Goal: Transaction & Acquisition: Book appointment/travel/reservation

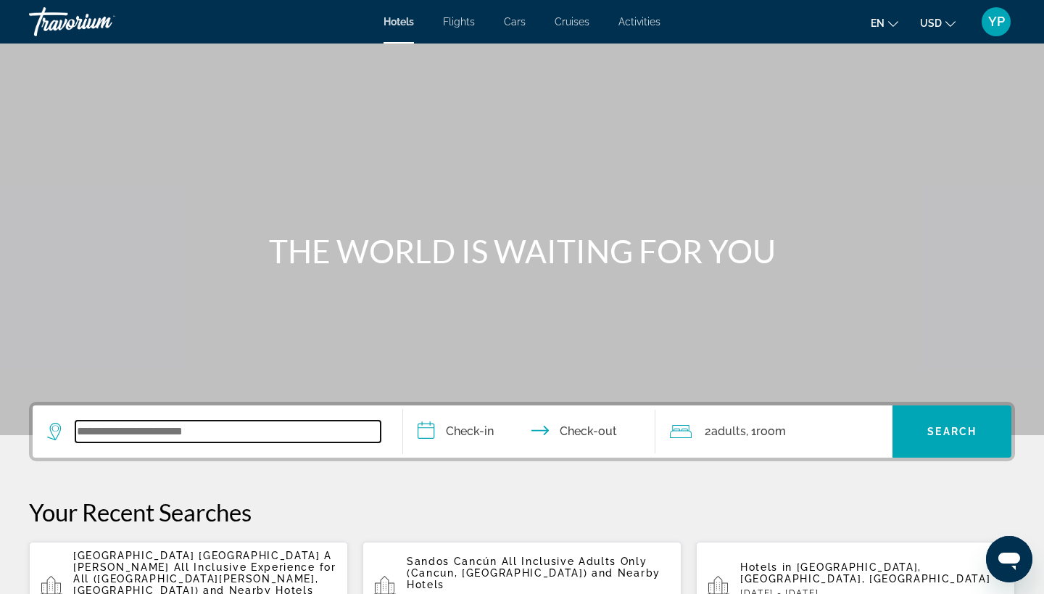
click at [93, 431] on input "Search widget" at bounding box center [227, 432] width 305 height 22
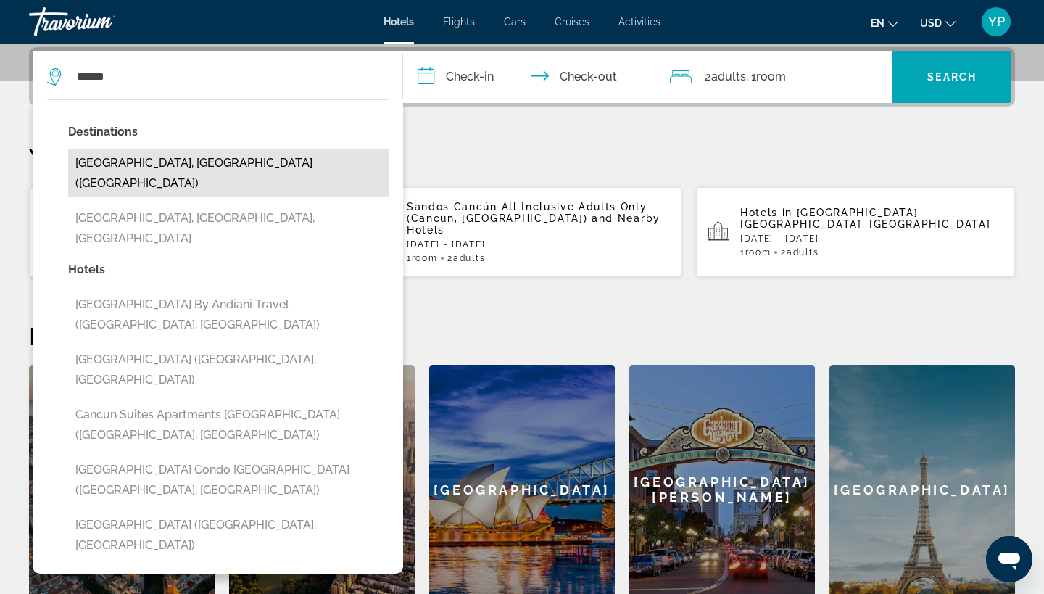
click at [79, 162] on button "[GEOGRAPHIC_DATA], [GEOGRAPHIC_DATA] ([GEOGRAPHIC_DATA])" at bounding box center [228, 173] width 321 height 48
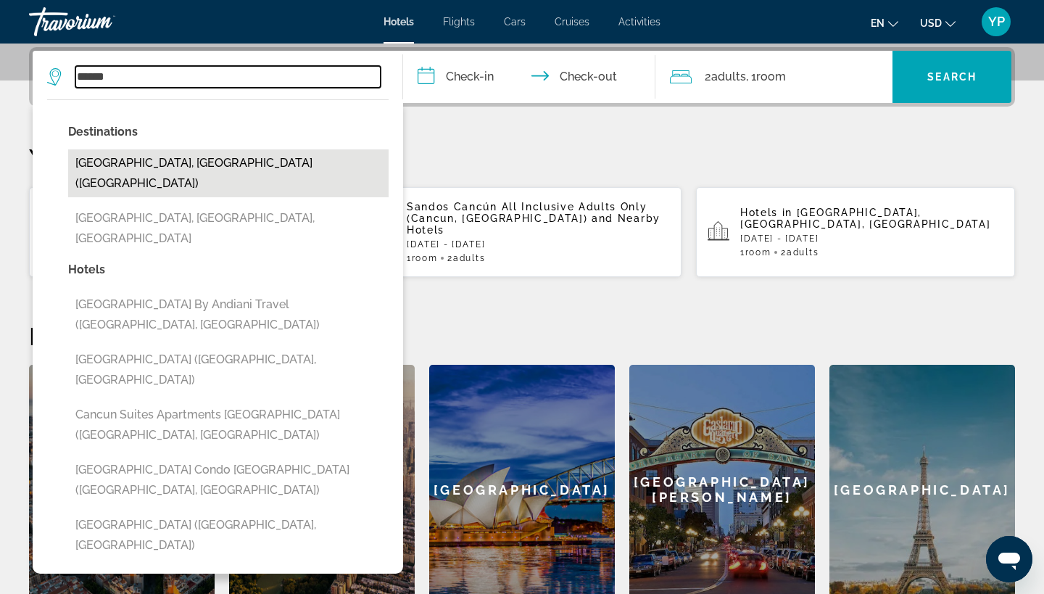
type input "**********"
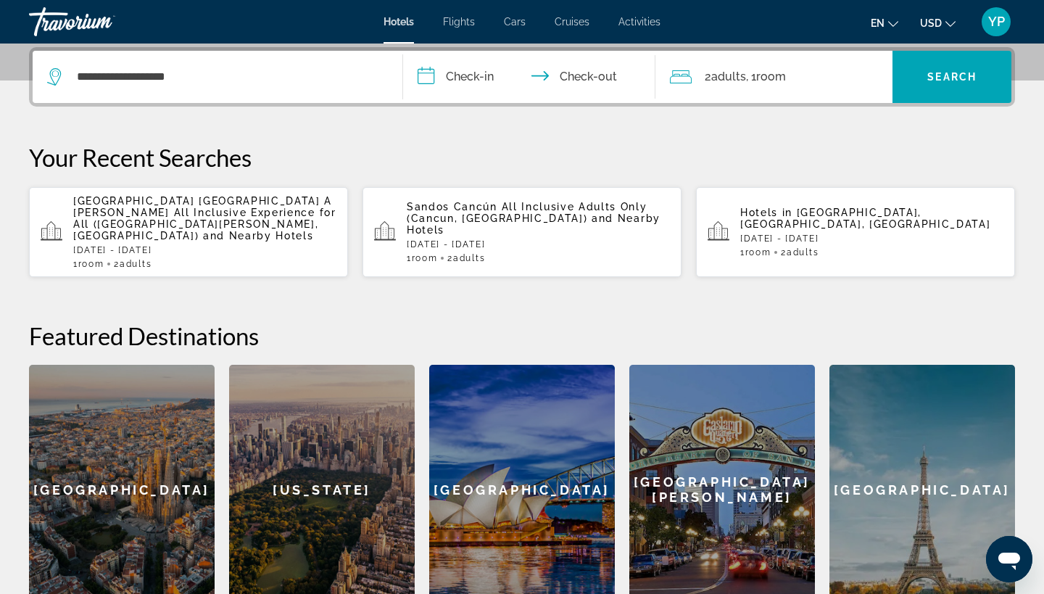
click at [427, 71] on input "**********" at bounding box center [532, 79] width 258 height 57
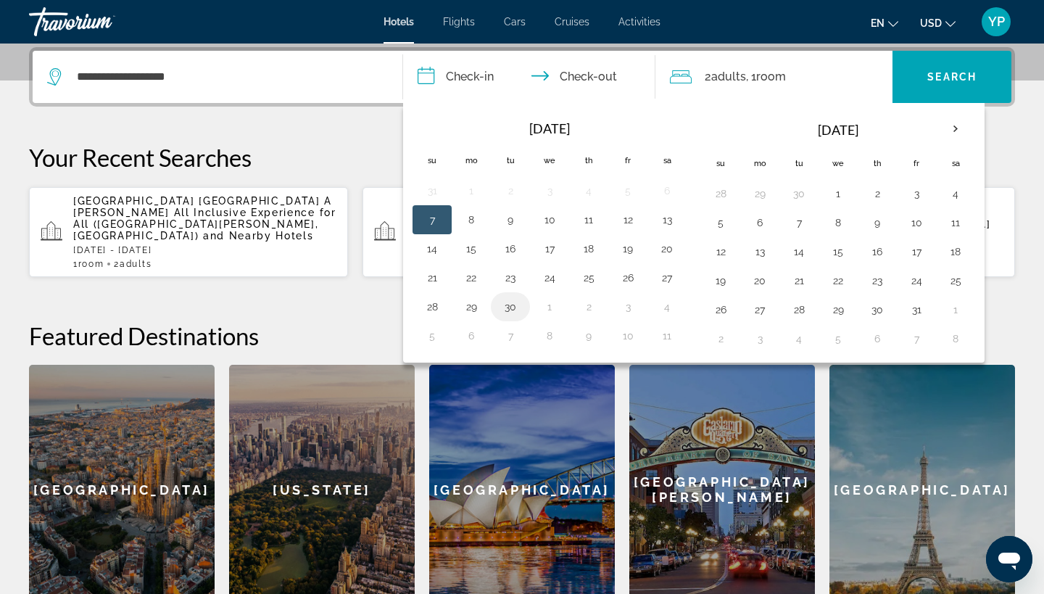
click at [513, 302] on button "30" at bounding box center [510, 307] width 23 height 20
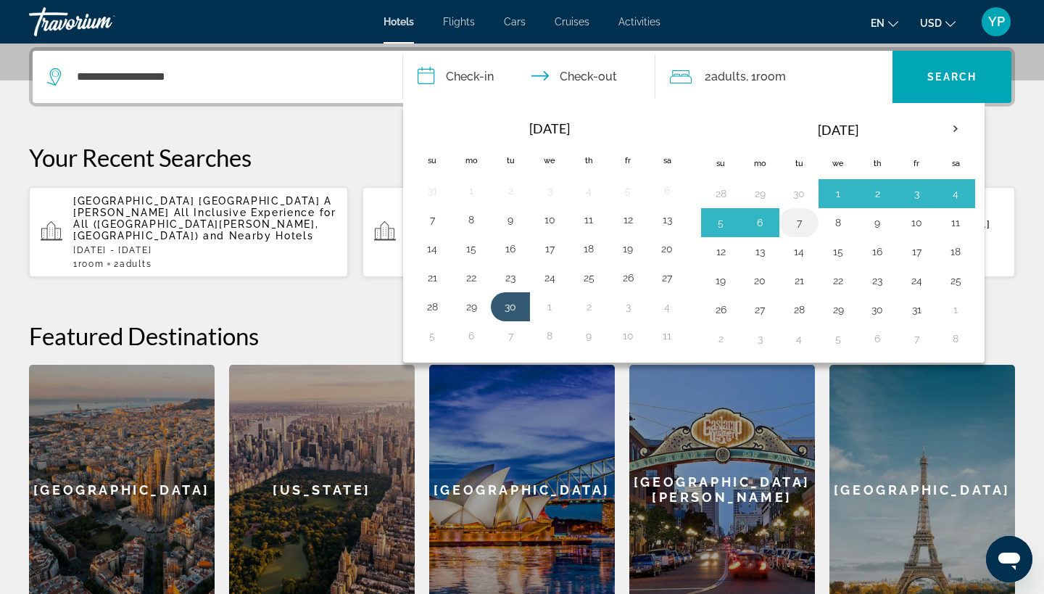
click at [801, 223] on button "7" at bounding box center [799, 222] width 23 height 20
type input "**********"
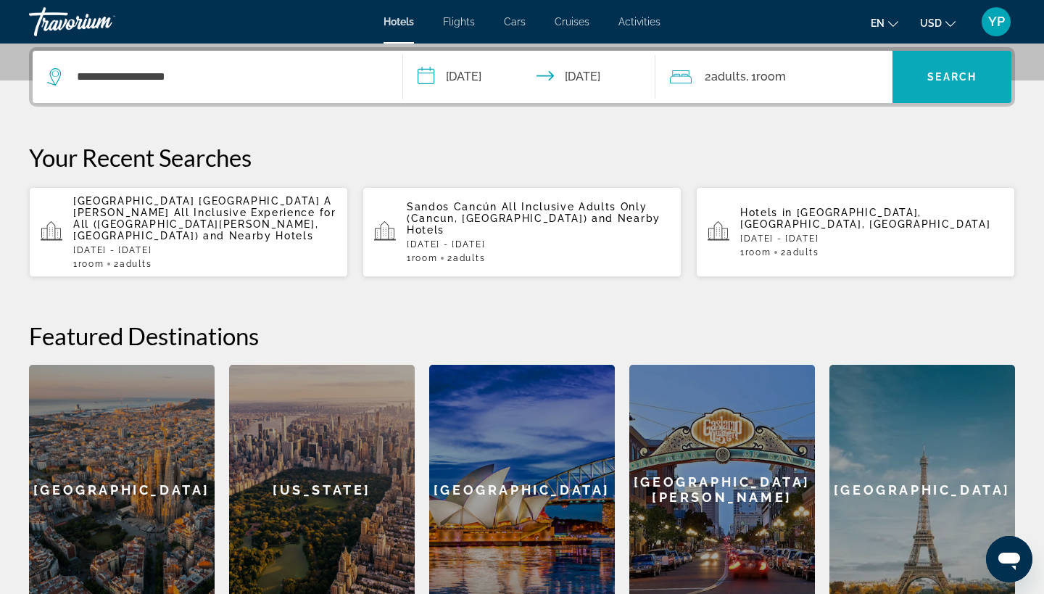
click at [935, 86] on span "Search widget" at bounding box center [952, 76] width 119 height 35
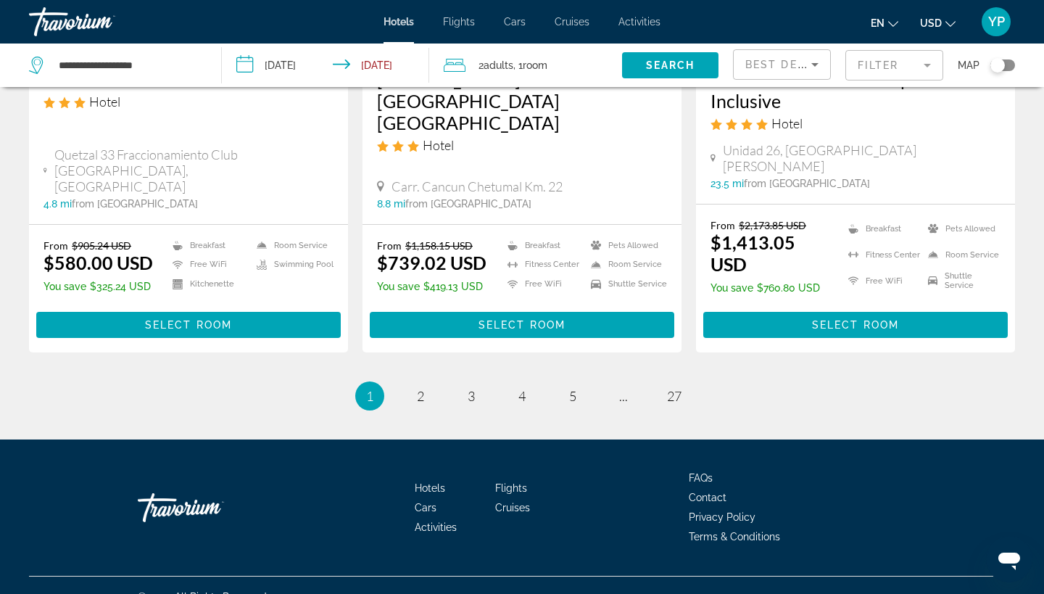
scroll to position [1976, 0]
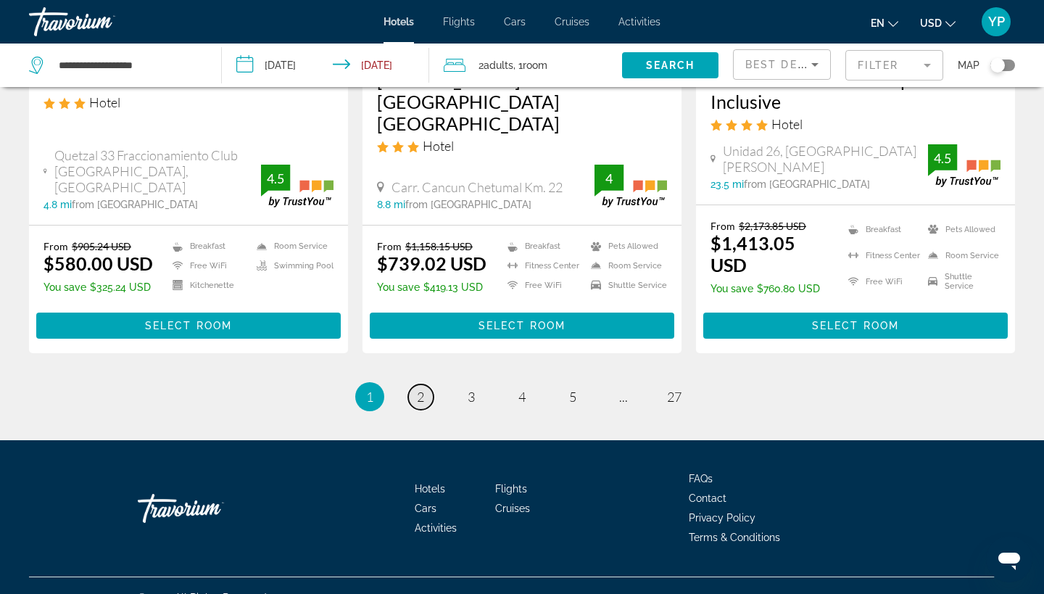
click at [421, 389] on span "2" at bounding box center [420, 397] width 7 height 16
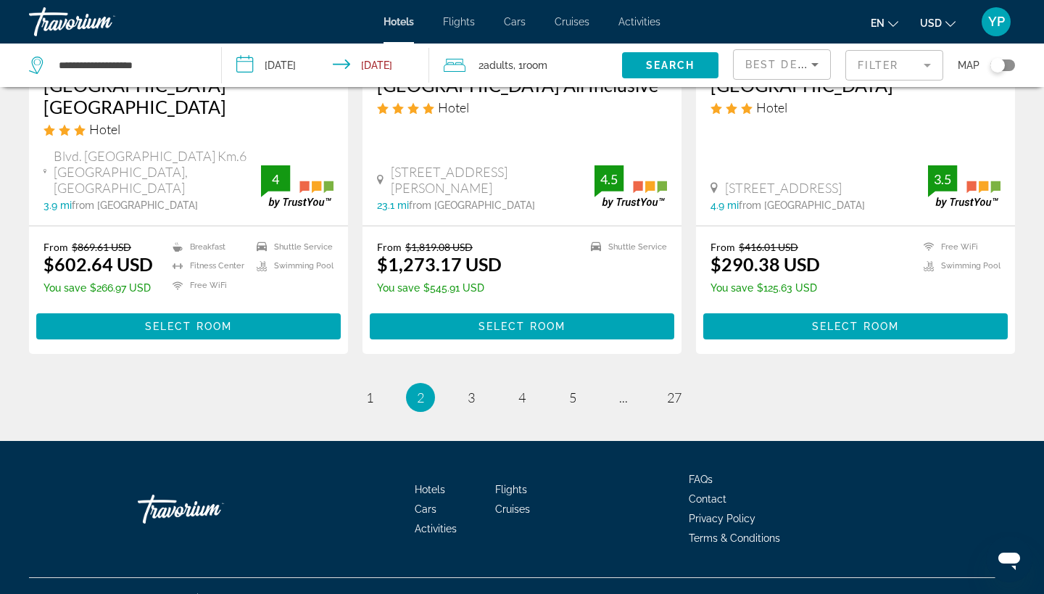
scroll to position [1954, 0]
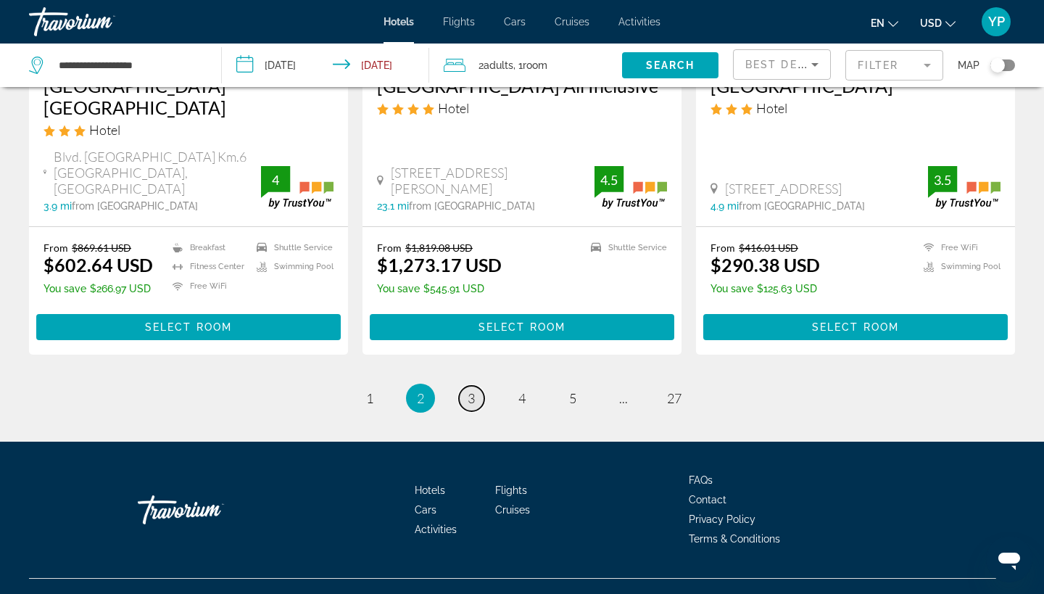
click at [480, 386] on link "page 3" at bounding box center [471, 398] width 25 height 25
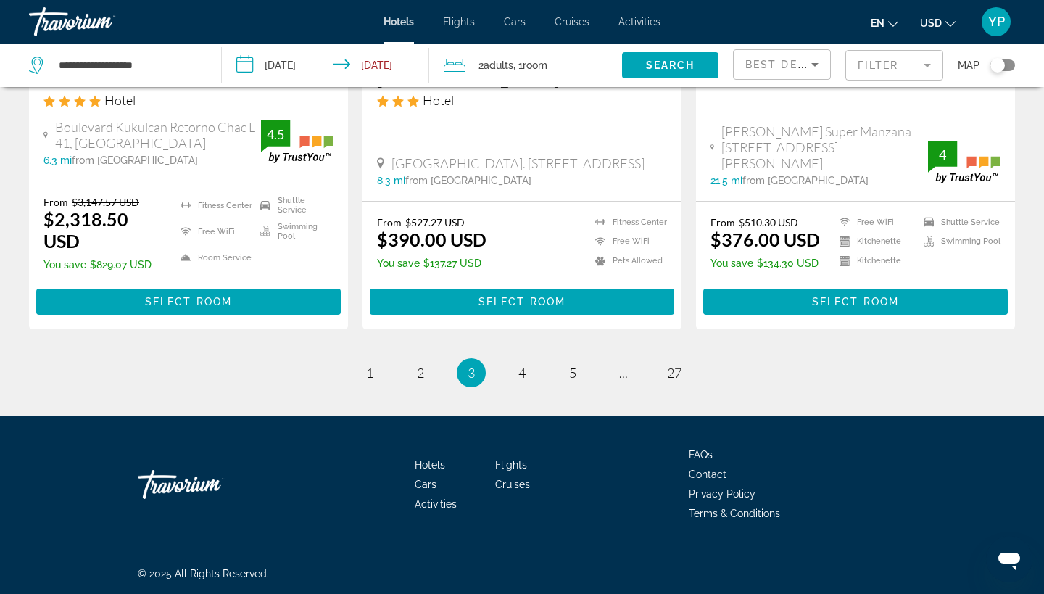
scroll to position [2017, 0]
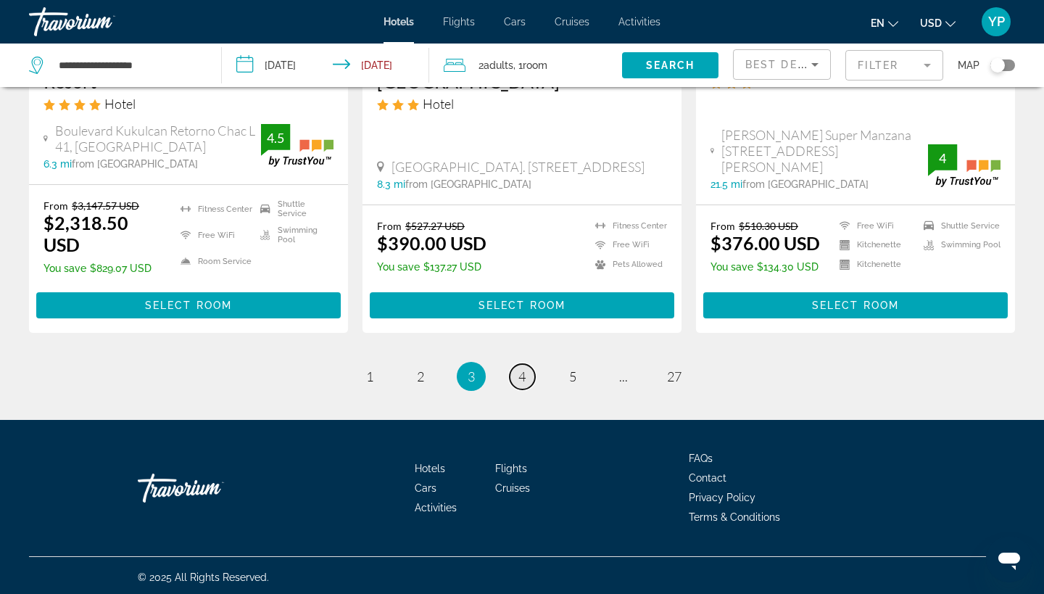
click at [527, 370] on link "page 4" at bounding box center [522, 376] width 25 height 25
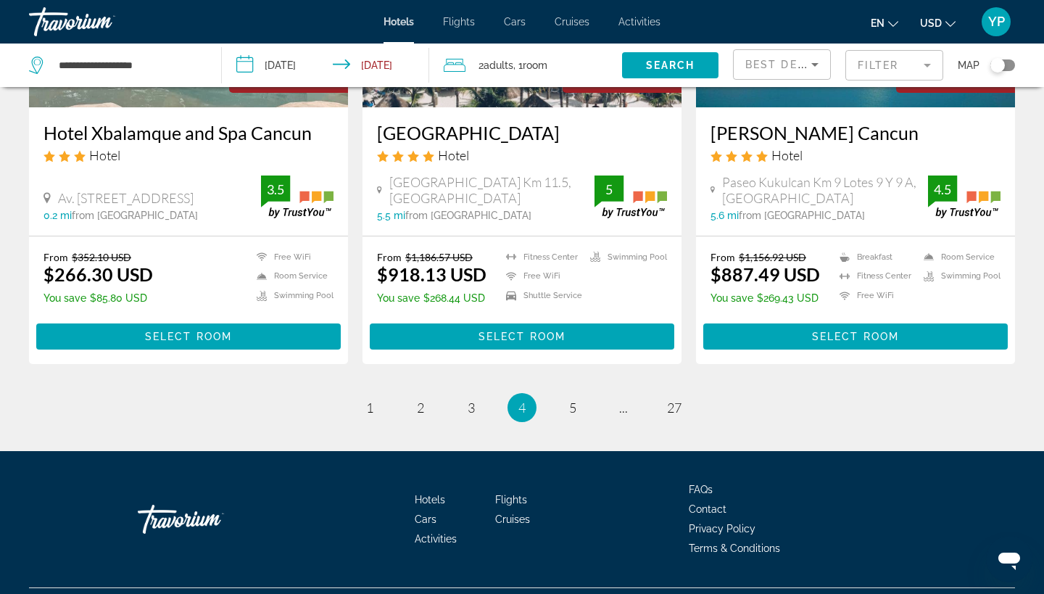
scroll to position [1899, 0]
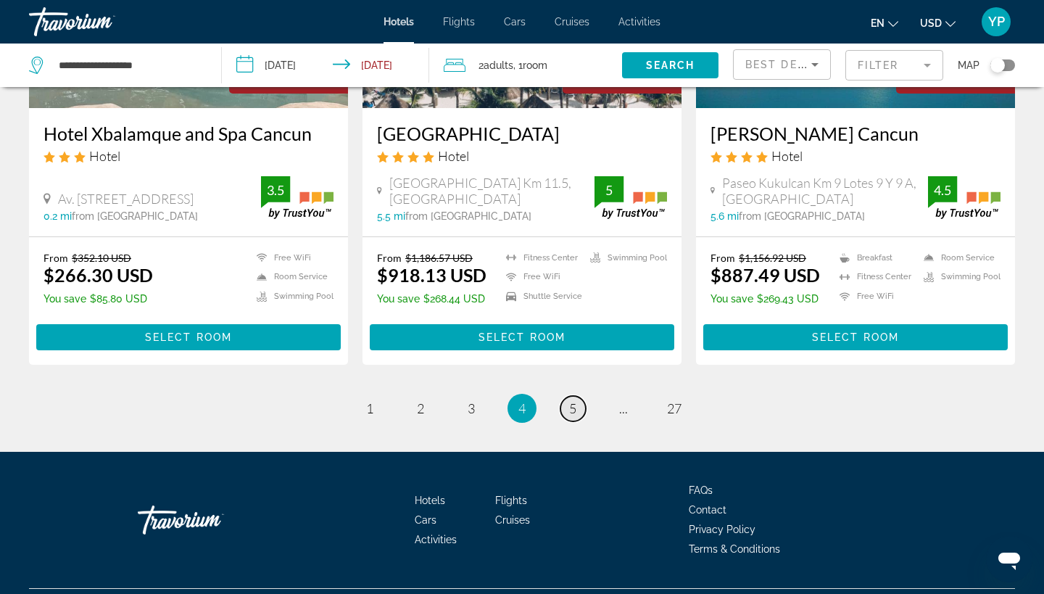
click at [574, 400] on span "5" at bounding box center [572, 408] width 7 height 16
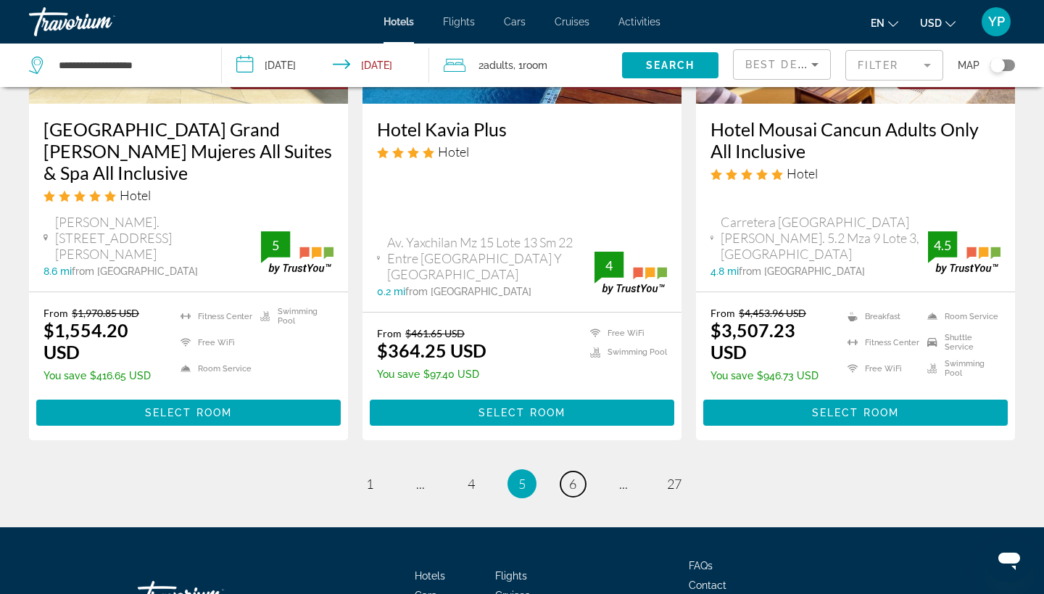
scroll to position [2030, 0]
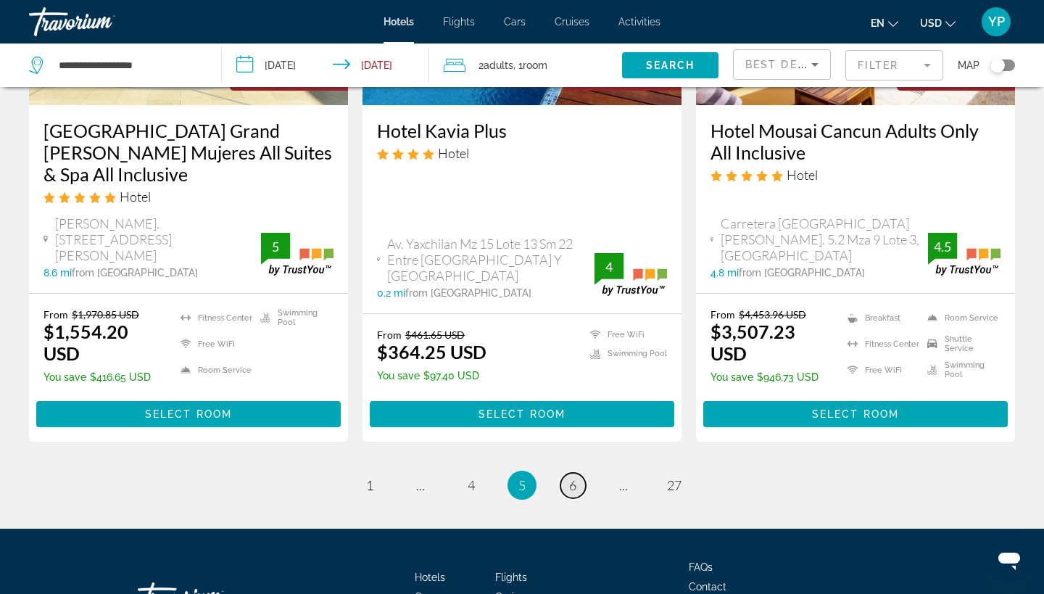
click at [575, 477] on span "6" at bounding box center [572, 485] width 7 height 16
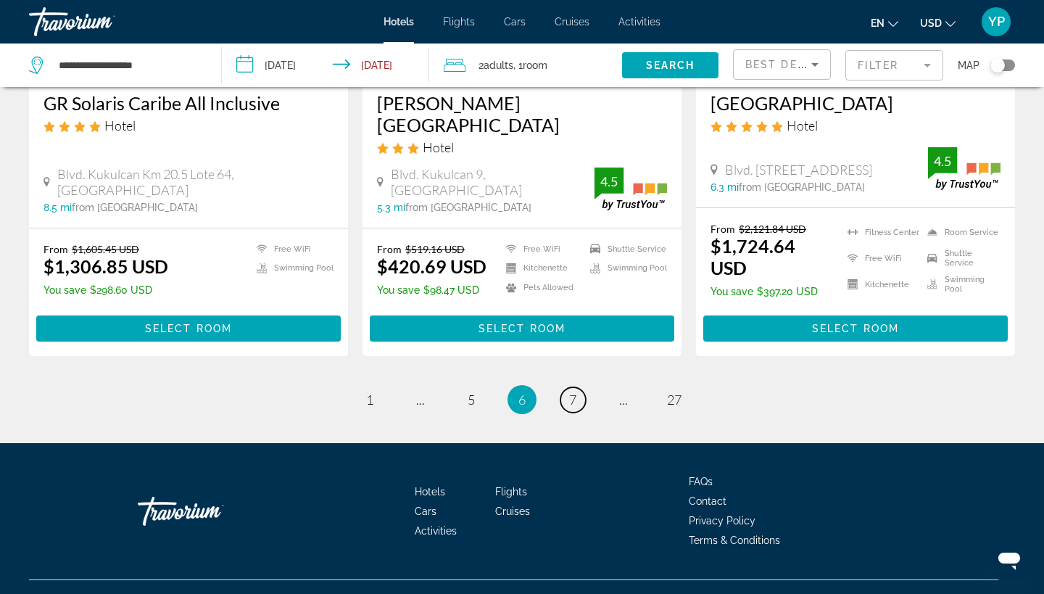
scroll to position [1962, 0]
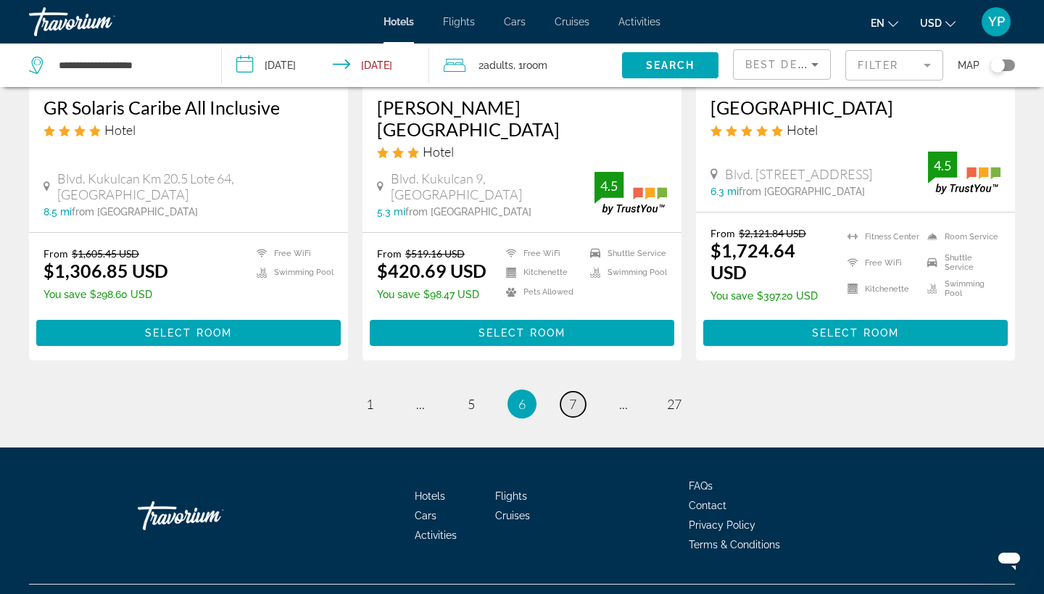
click at [571, 396] on span "7" at bounding box center [572, 404] width 7 height 16
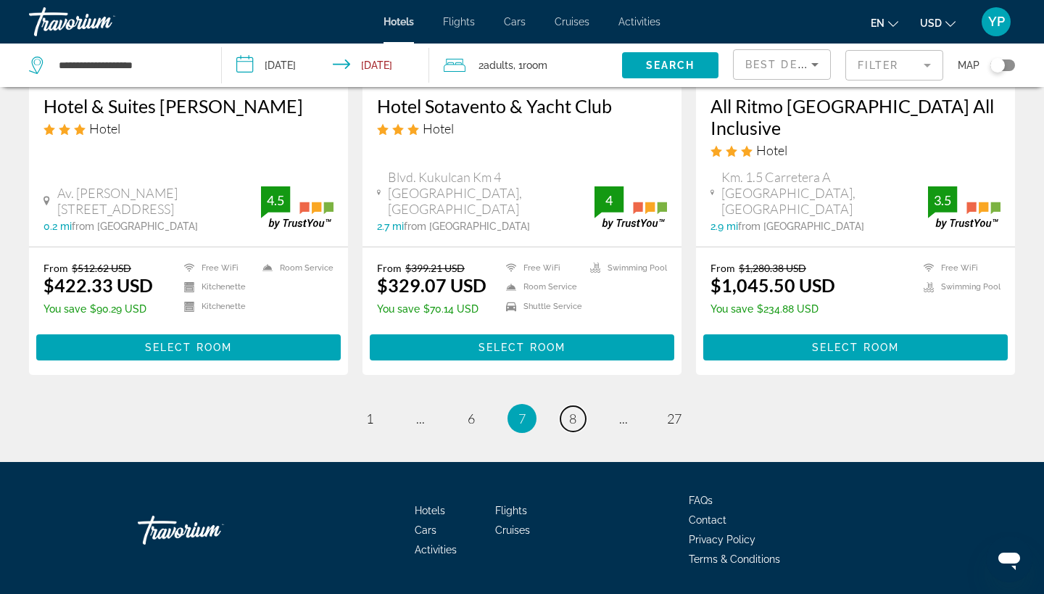
scroll to position [1992, 0]
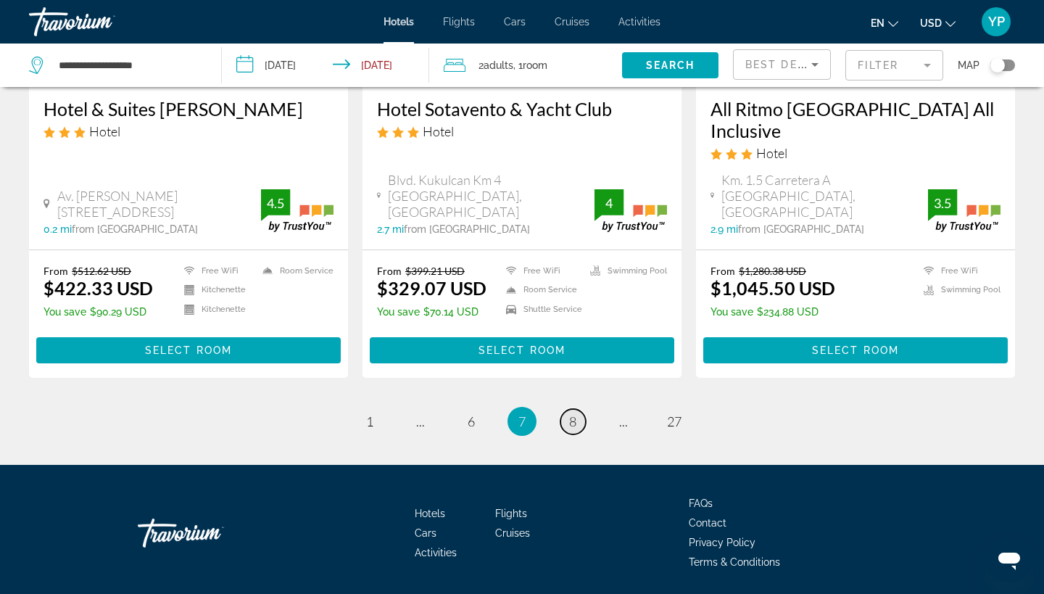
click at [566, 409] on link "page 8" at bounding box center [573, 421] width 25 height 25
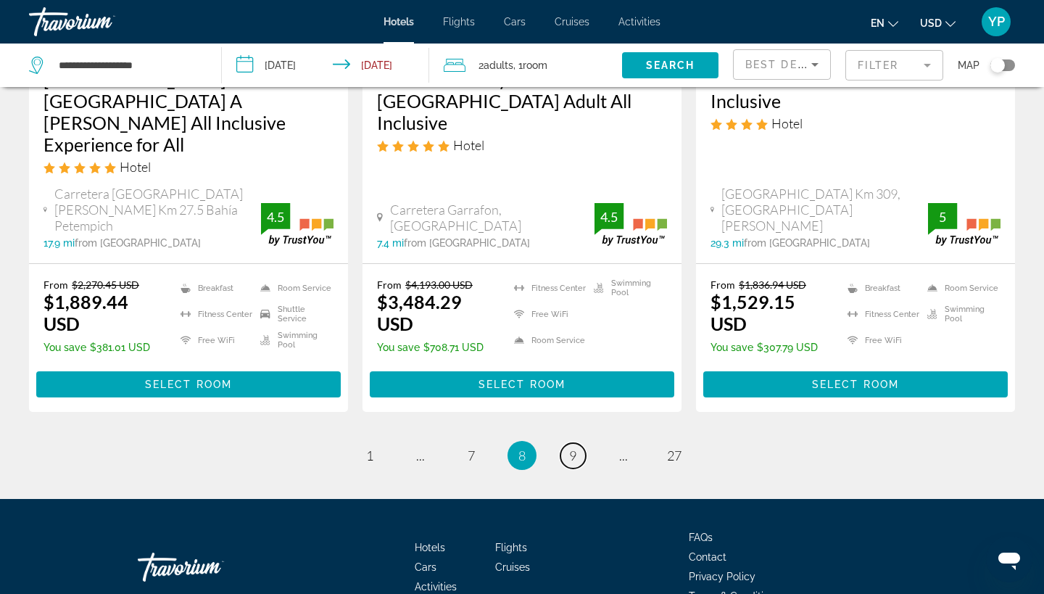
scroll to position [2078, 0]
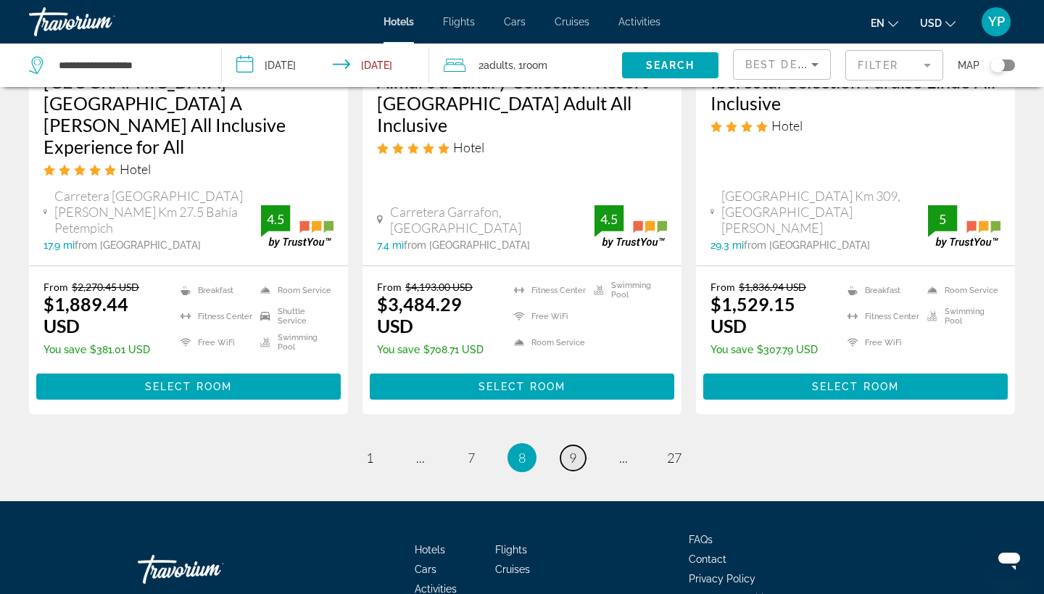
click at [566, 445] on link "page 9" at bounding box center [573, 457] width 25 height 25
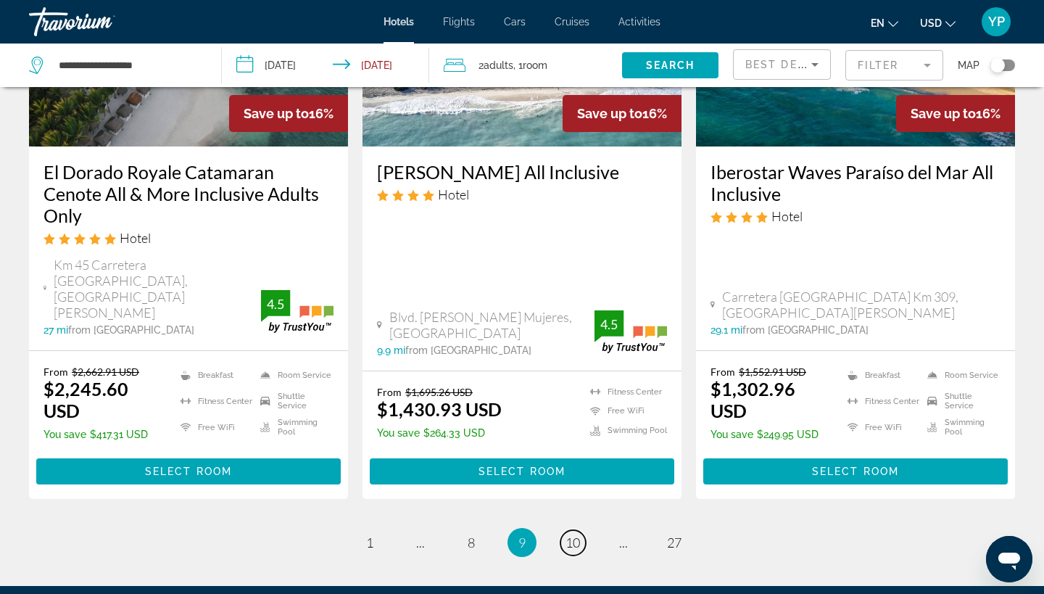
scroll to position [1902, 0]
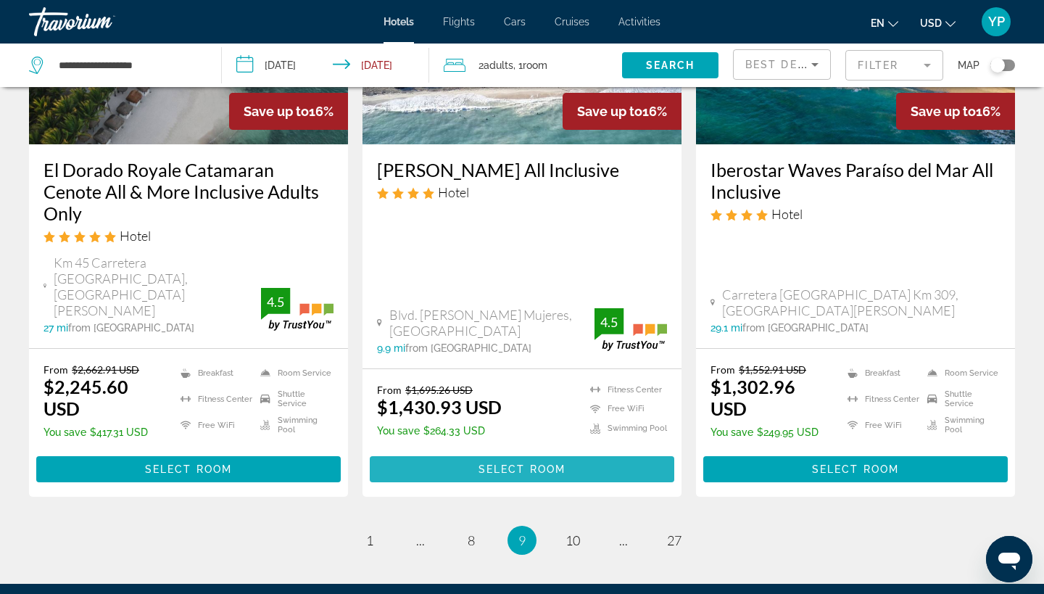
click at [629, 452] on span "Main content" at bounding box center [522, 469] width 305 height 35
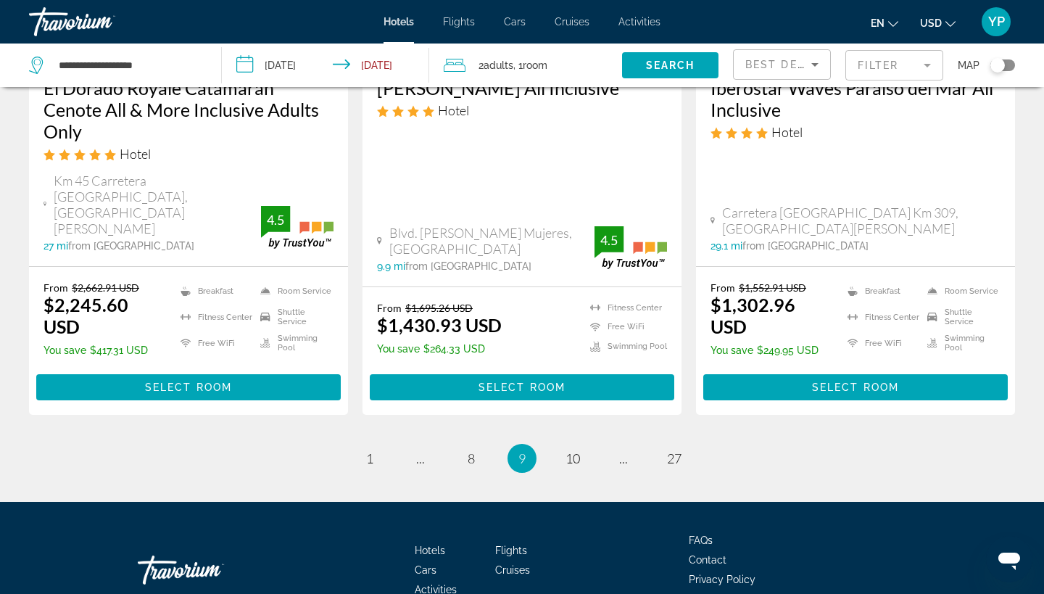
scroll to position [1983, 0]
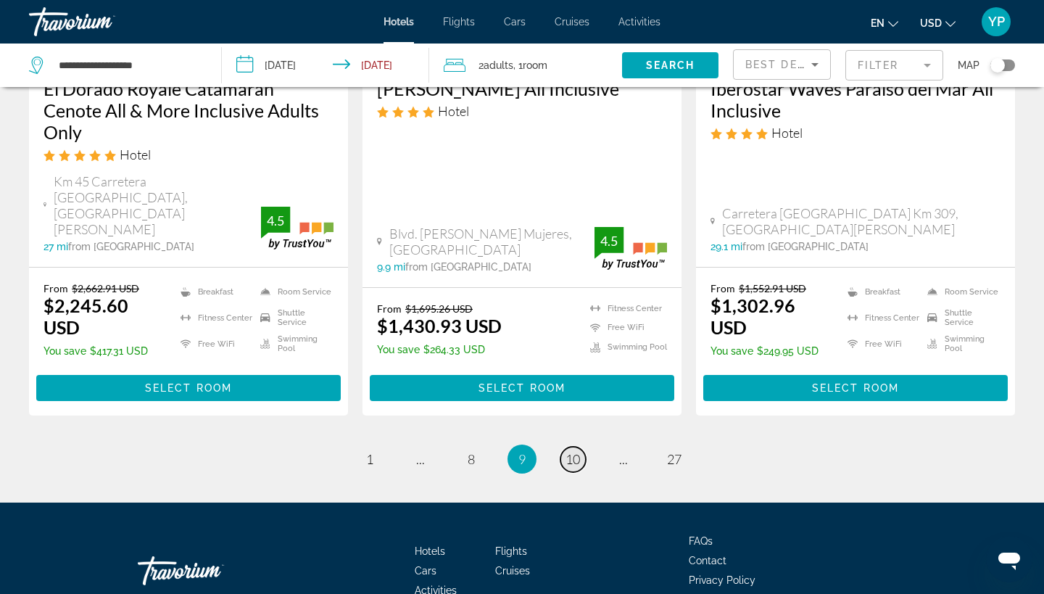
click at [573, 447] on link "page 10" at bounding box center [573, 459] width 25 height 25
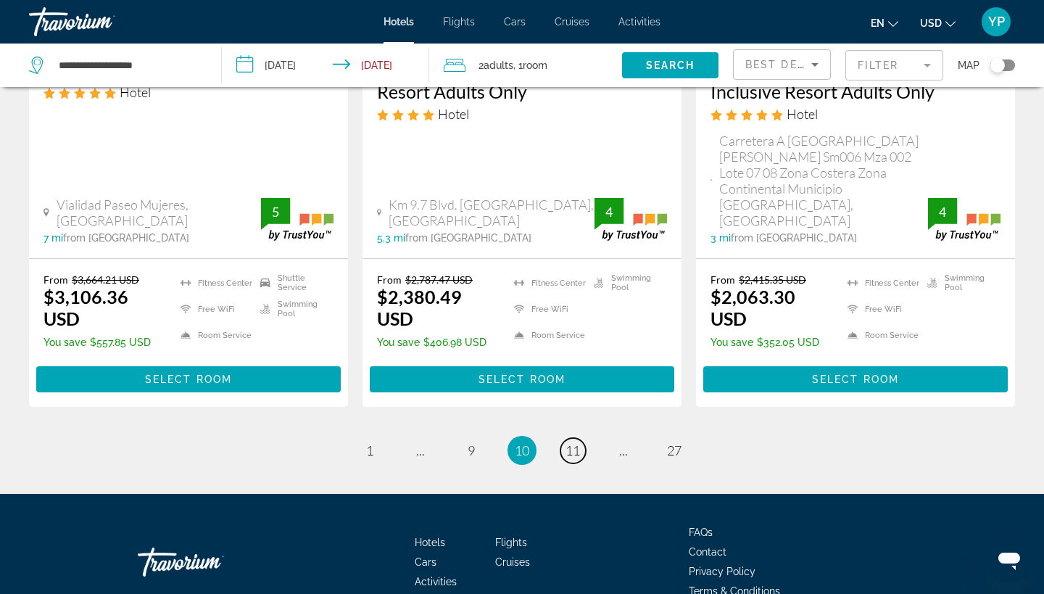
scroll to position [2111, 0]
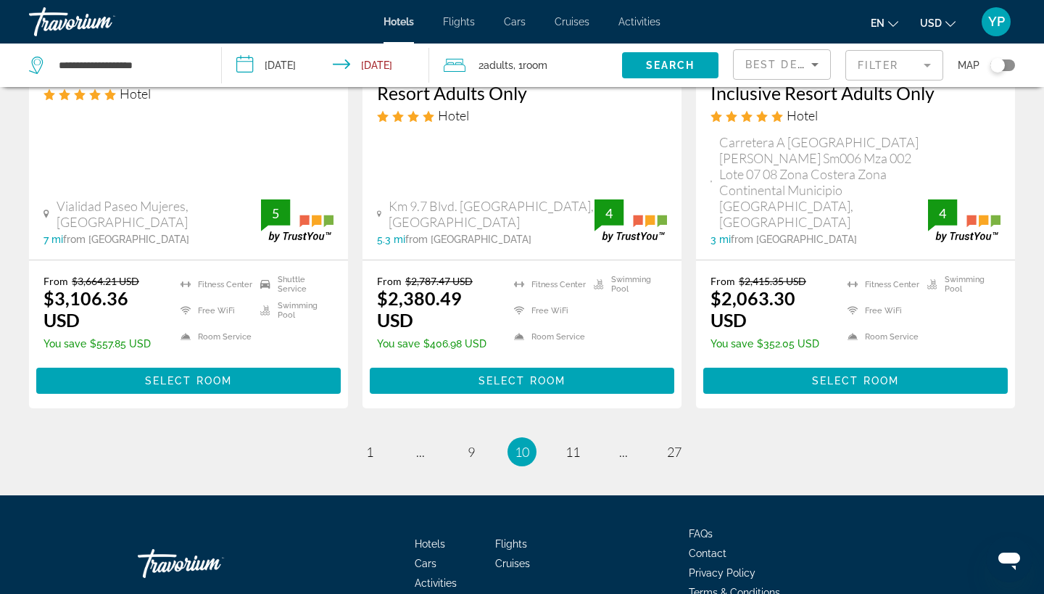
click at [527, 444] on span "10" at bounding box center [522, 452] width 15 height 16
click at [518, 444] on span "10" at bounding box center [522, 452] width 15 height 16
click at [474, 444] on span "9" at bounding box center [471, 452] width 7 height 16
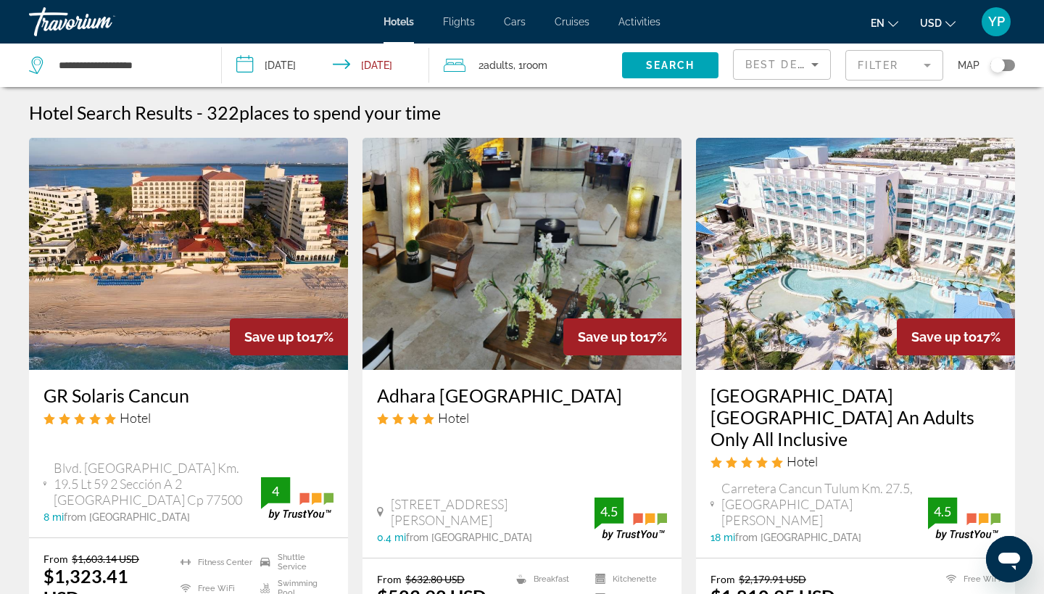
click at [758, 290] on img "Main content" at bounding box center [855, 254] width 319 height 232
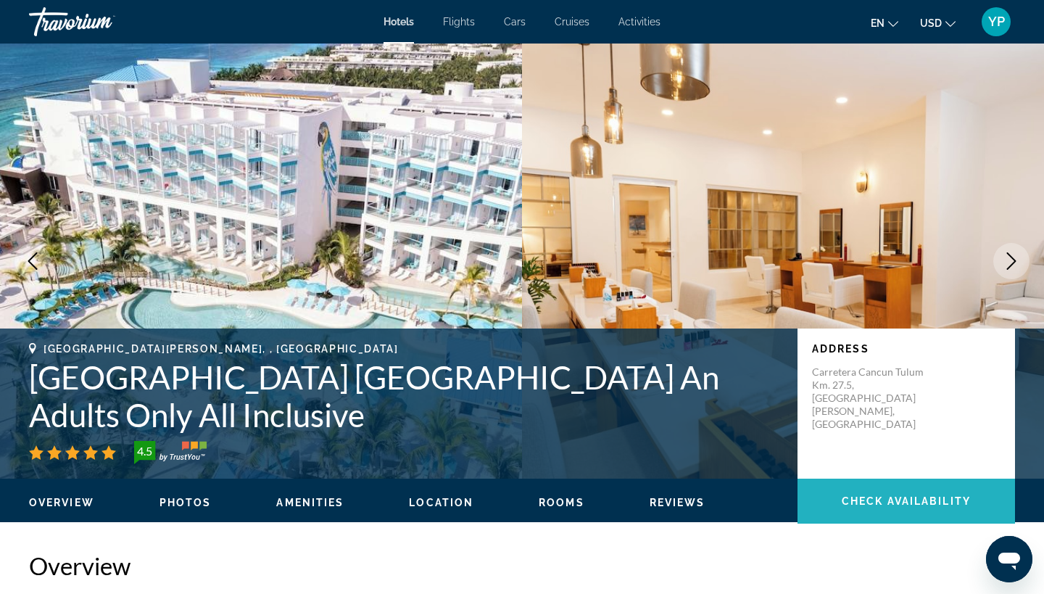
click at [880, 499] on span "Check Availability" at bounding box center [906, 501] width 129 height 12
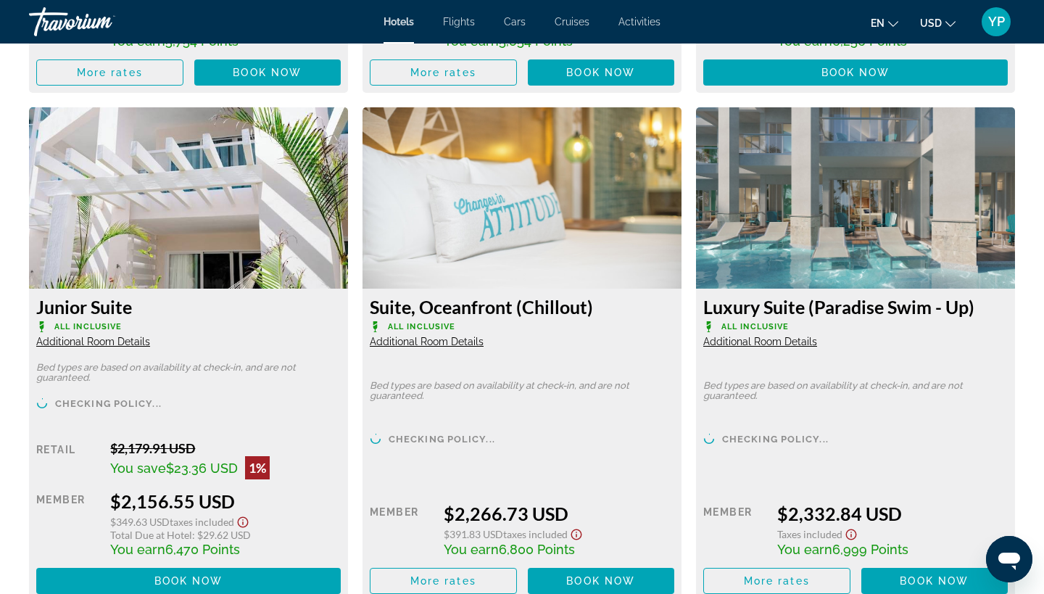
scroll to position [2983, 0]
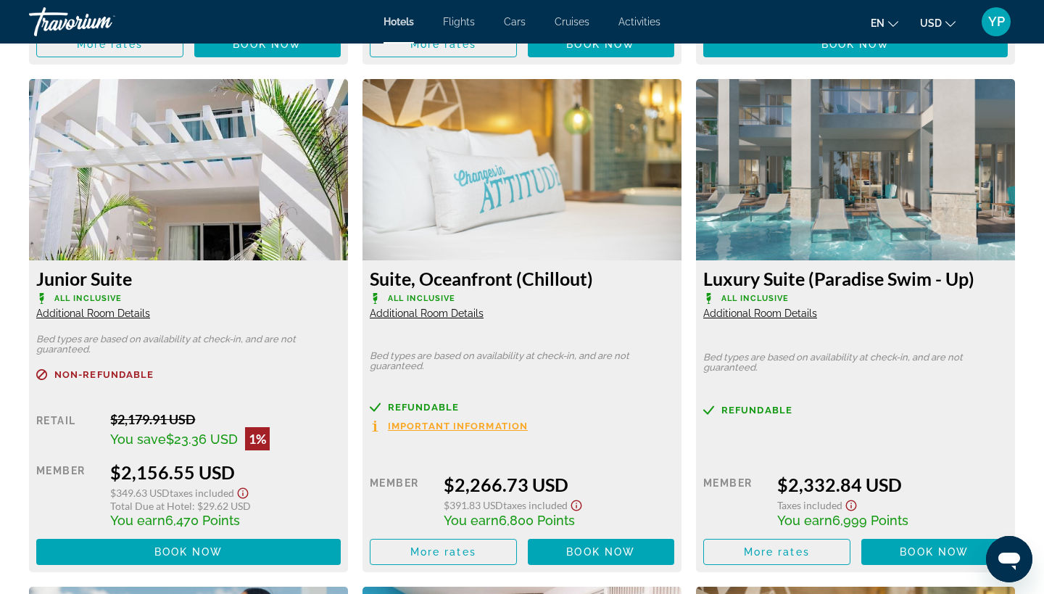
click at [442, 431] on span "Important Information" at bounding box center [458, 425] width 140 height 9
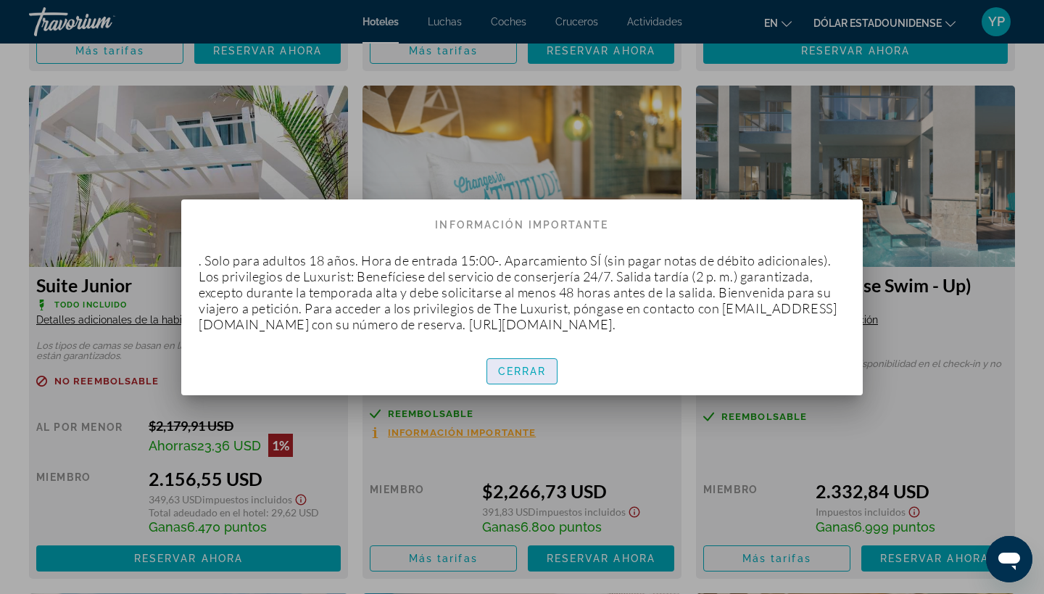
click at [536, 363] on span "button" at bounding box center [522, 371] width 70 height 35
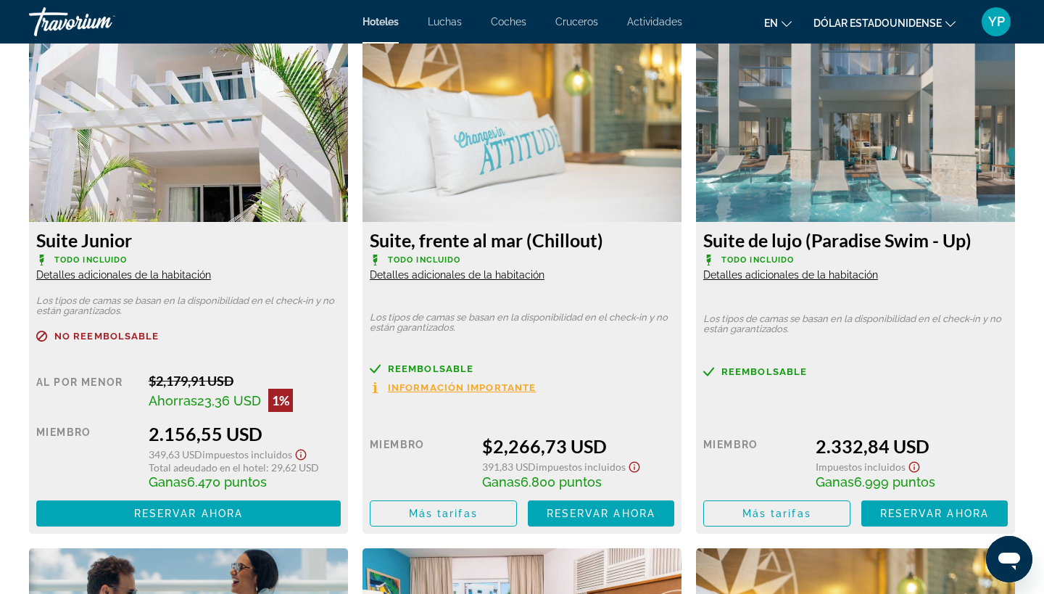
scroll to position [3033, 0]
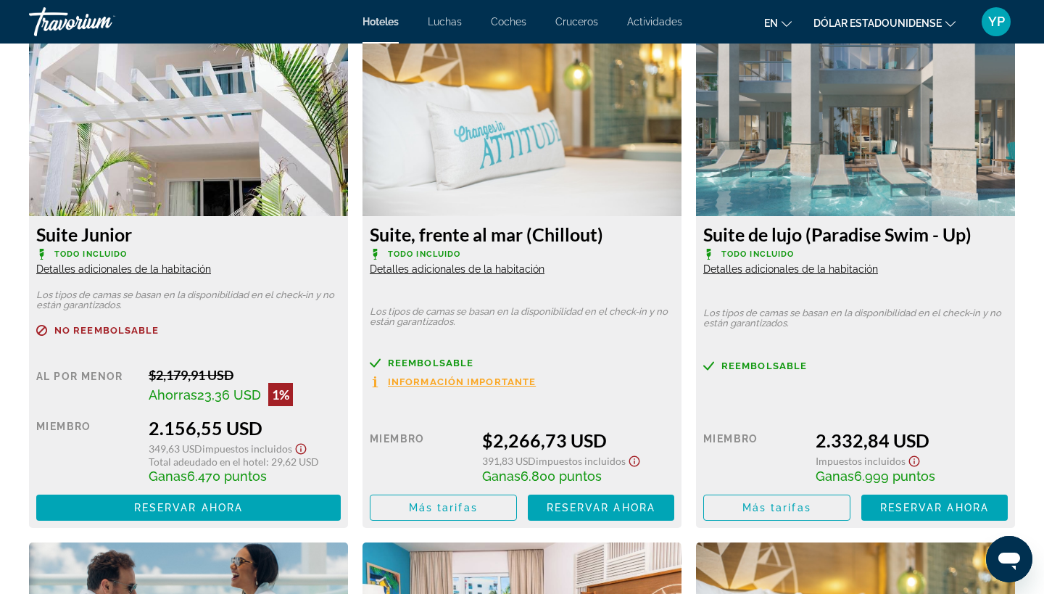
click at [545, 147] on img "Contenido principal" at bounding box center [522, 125] width 319 height 181
click at [476, 270] on span "Detalles adicionales de la habitación" at bounding box center [457, 269] width 175 height 12
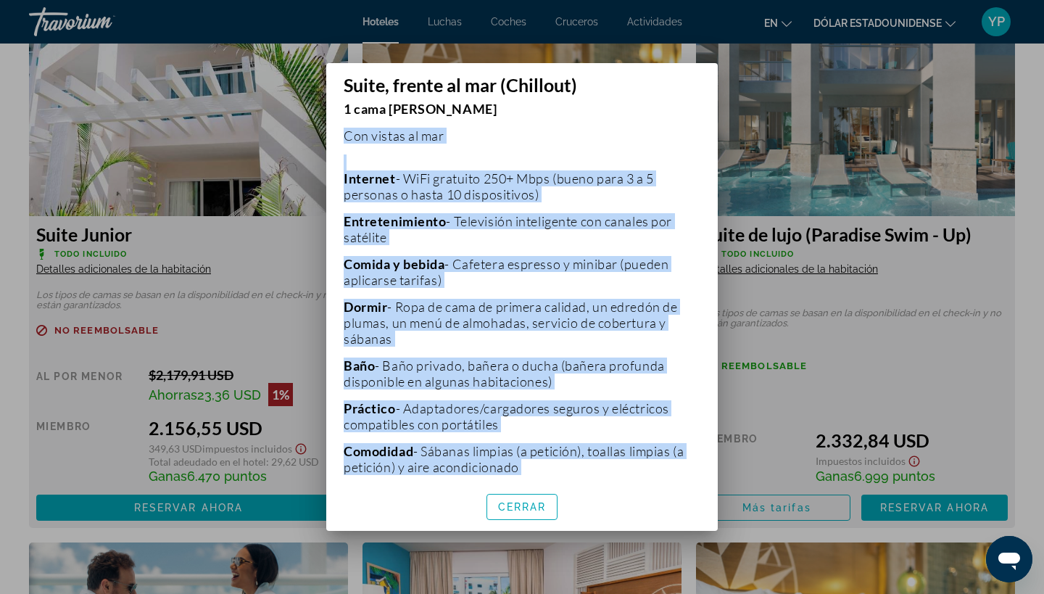
scroll to position [335, 0]
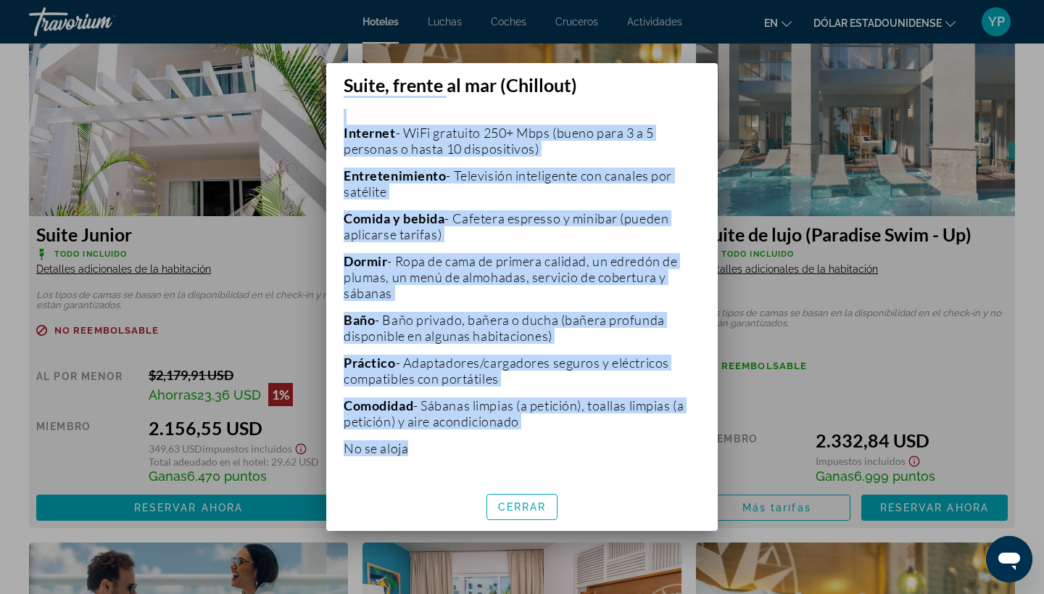
drag, startPoint x: 598, startPoint y: 447, endPoint x: 594, endPoint y: 481, distance: 33.6
click at [593, 480] on div "Los tipos de camas se basan en la disponibilidad en el check-in y no están gara…" at bounding box center [522, 289] width 392 height 386
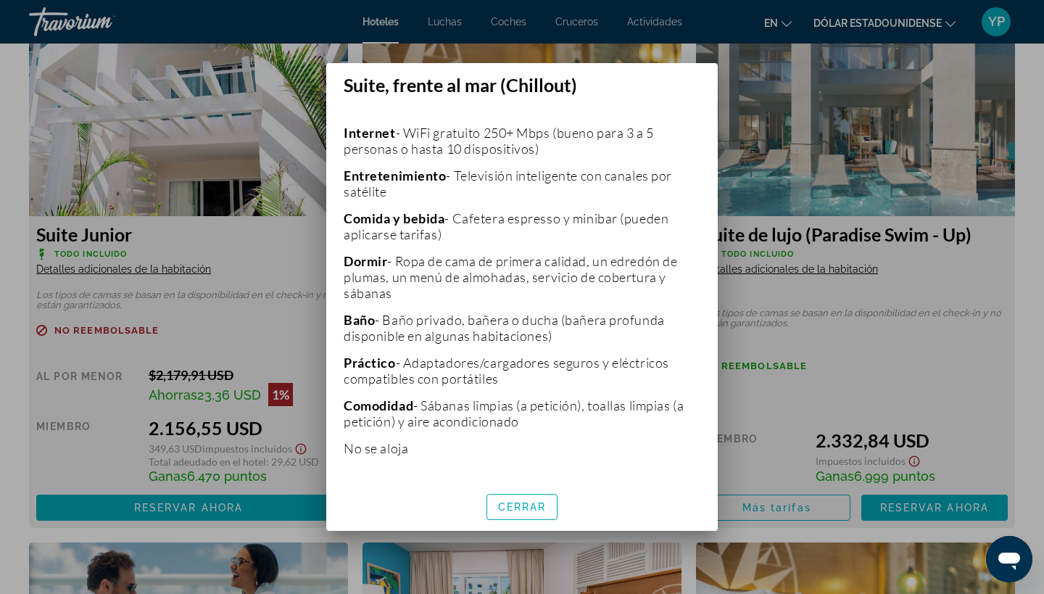
click at [606, 466] on div "Los tipos de camas se basan en la disponibilidad en el check-in y no están gara…" at bounding box center [522, 289] width 392 height 386
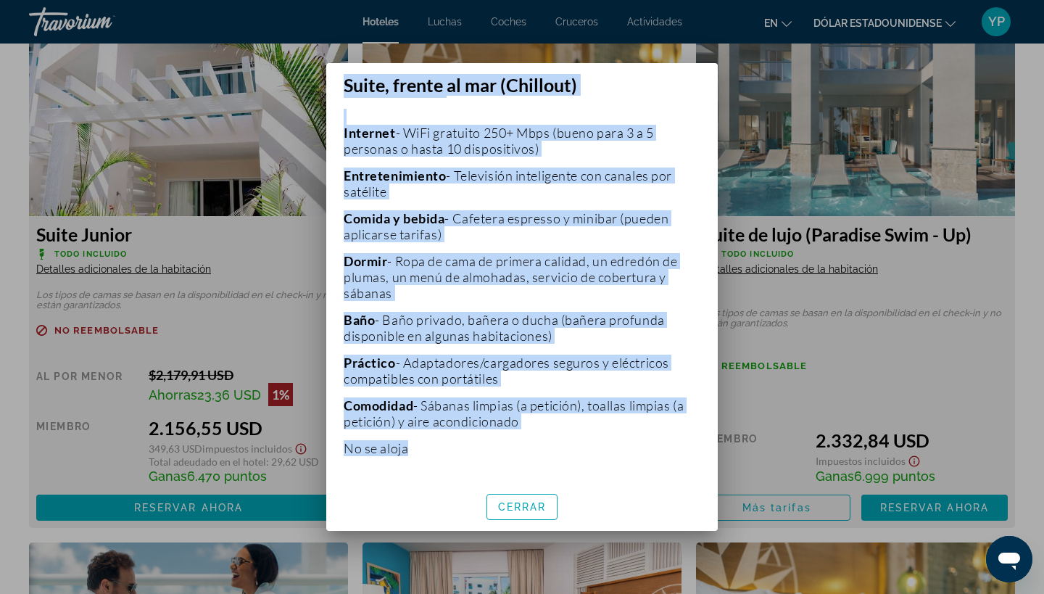
drag, startPoint x: 604, startPoint y: 466, endPoint x: 591, endPoint y: 541, distance: 76.5
click at [591, 541] on div "Suite, frente al mar (Chillout) Los tipos de camas se basan en la disponibilida…" at bounding box center [522, 297] width 1044 height 594
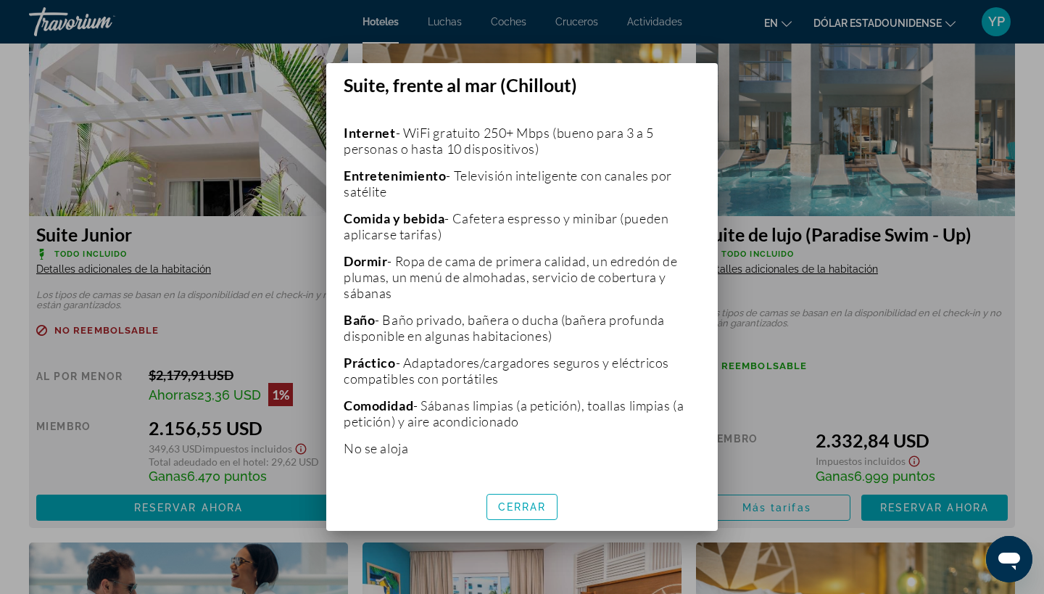
click at [606, 487] on div "CERRAR" at bounding box center [522, 506] width 392 height 49
click at [524, 508] on span "CERRAR" at bounding box center [522, 507] width 49 height 12
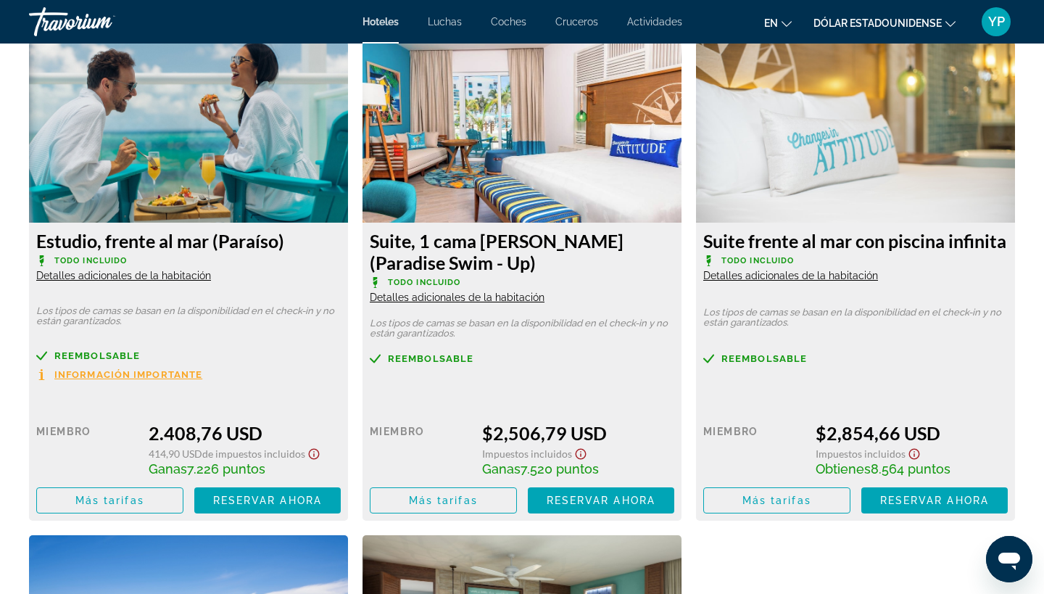
scroll to position [3543, 0]
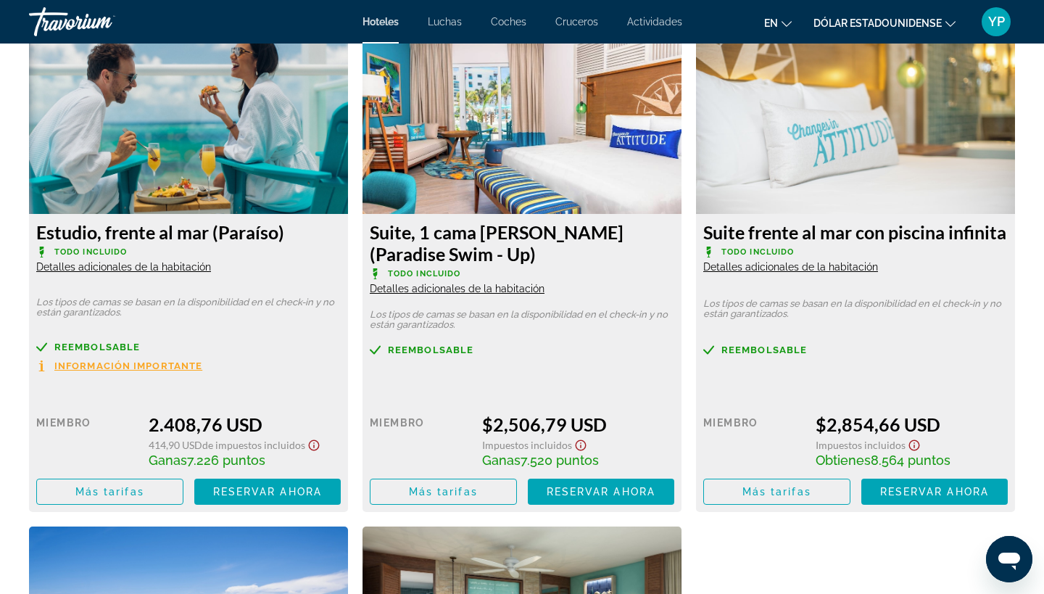
click at [481, 294] on span "Detalles adicionales de la habitación" at bounding box center [457, 289] width 175 height 12
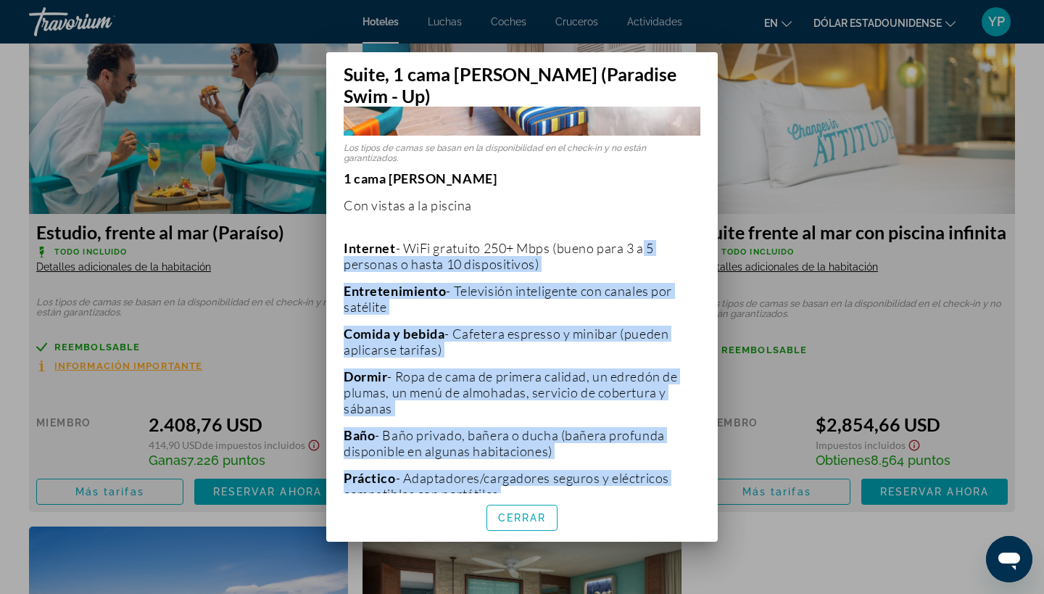
scroll to position [335, 0]
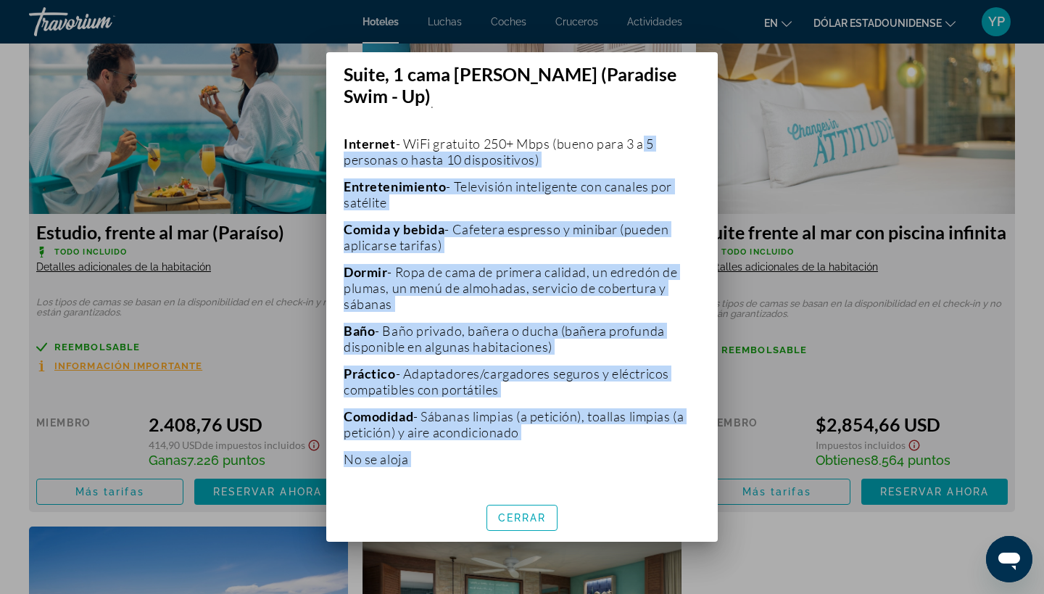
drag, startPoint x: 650, startPoint y: 462, endPoint x: 639, endPoint y: 523, distance: 62.0
click at [639, 523] on div "Suite, 1 cama [PERSON_NAME] (Paradise Swim - Up) Los tipos de camas se basan en…" at bounding box center [522, 296] width 392 height 489
click at [661, 493] on div "CERRAR" at bounding box center [522, 517] width 392 height 49
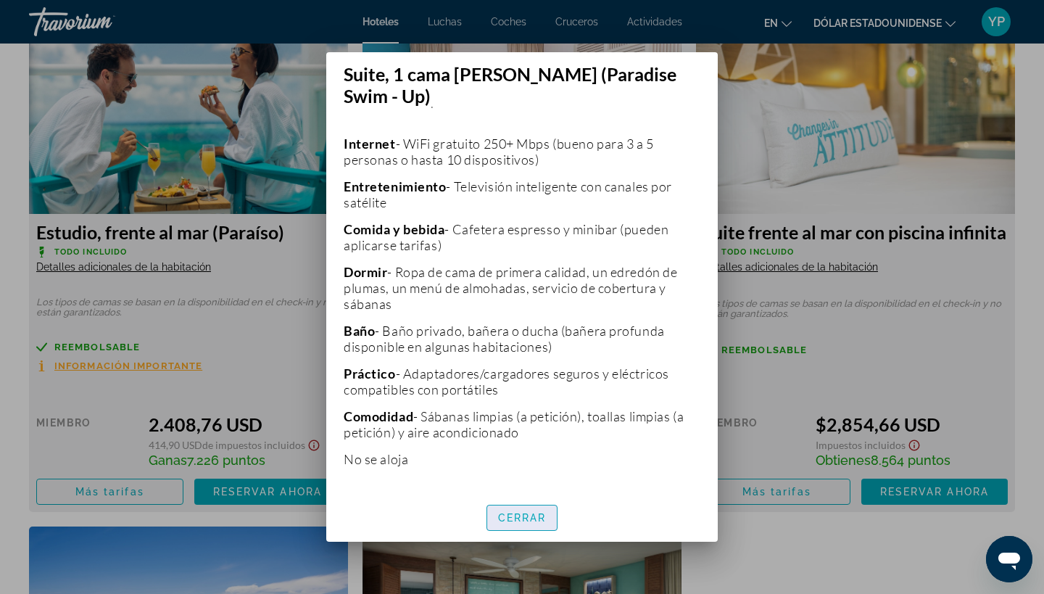
click at [539, 512] on span "CERRAR" at bounding box center [522, 518] width 49 height 12
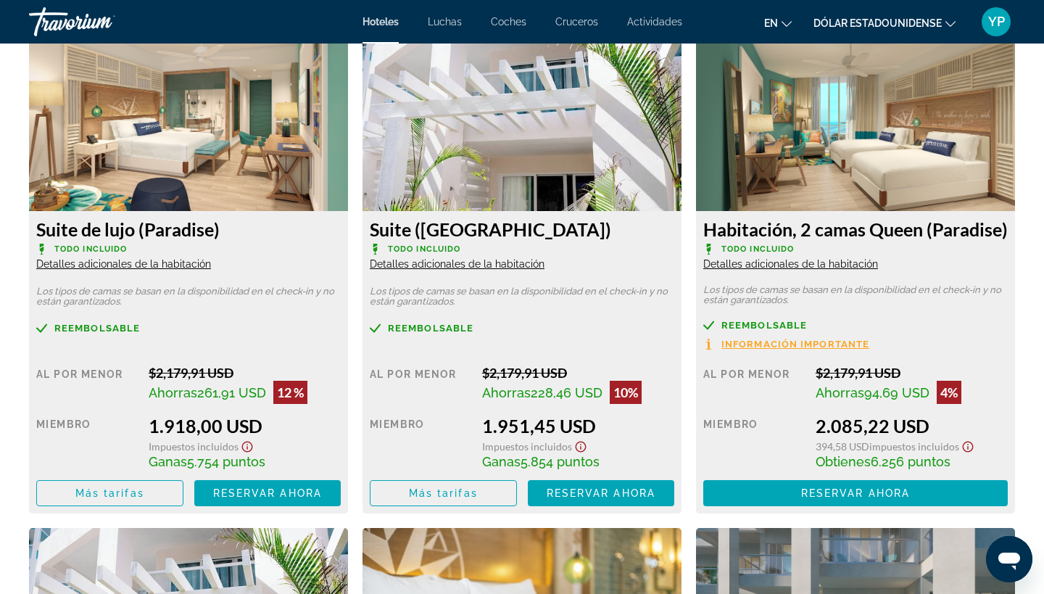
scroll to position [2545, 0]
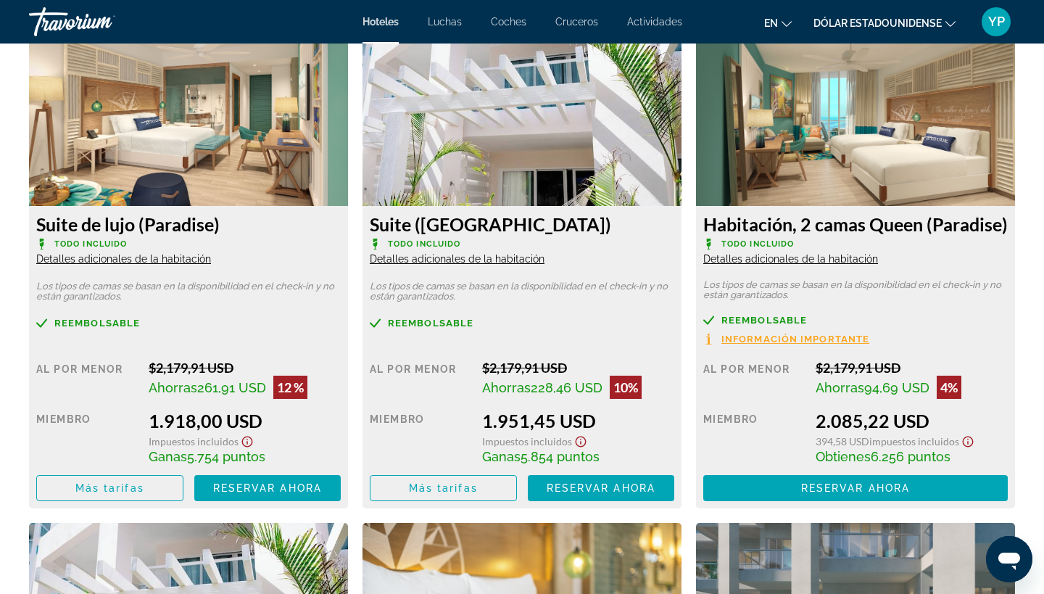
click at [756, 338] on span "Información importante" at bounding box center [796, 338] width 148 height 9
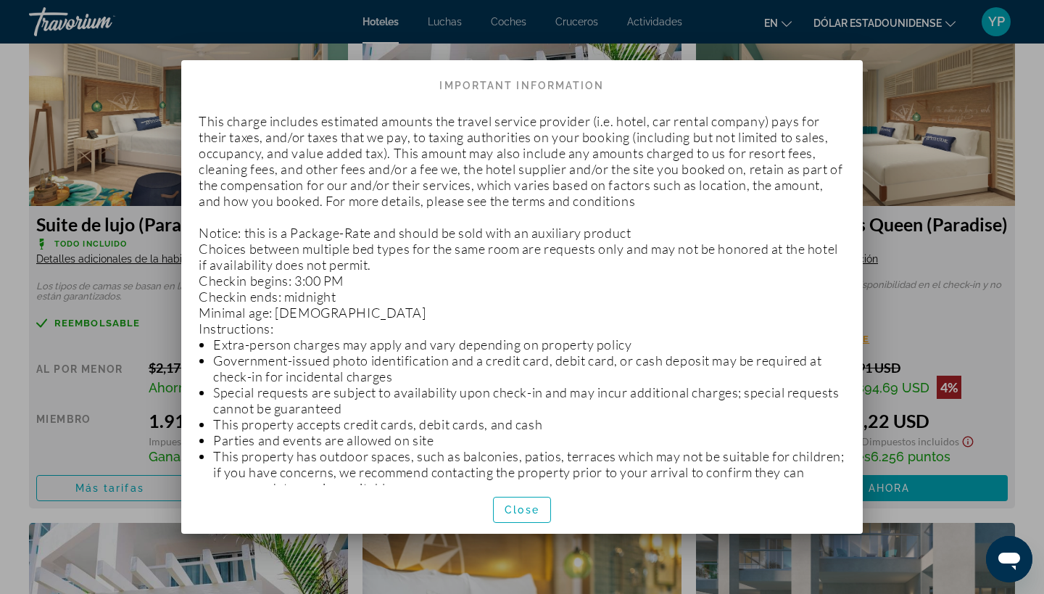
scroll to position [0, 0]
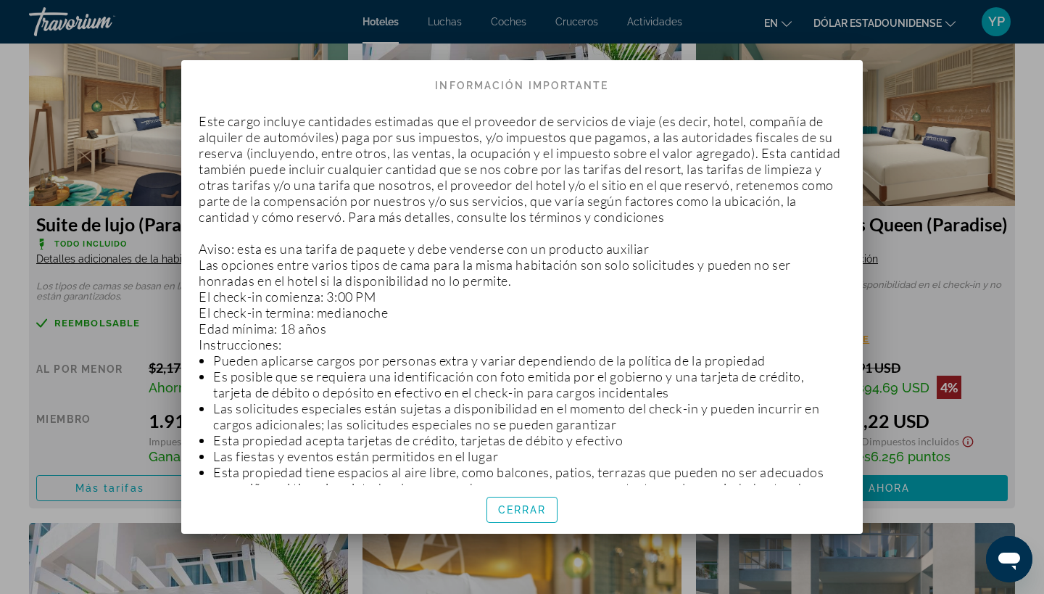
click at [938, 310] on div at bounding box center [522, 297] width 1044 height 594
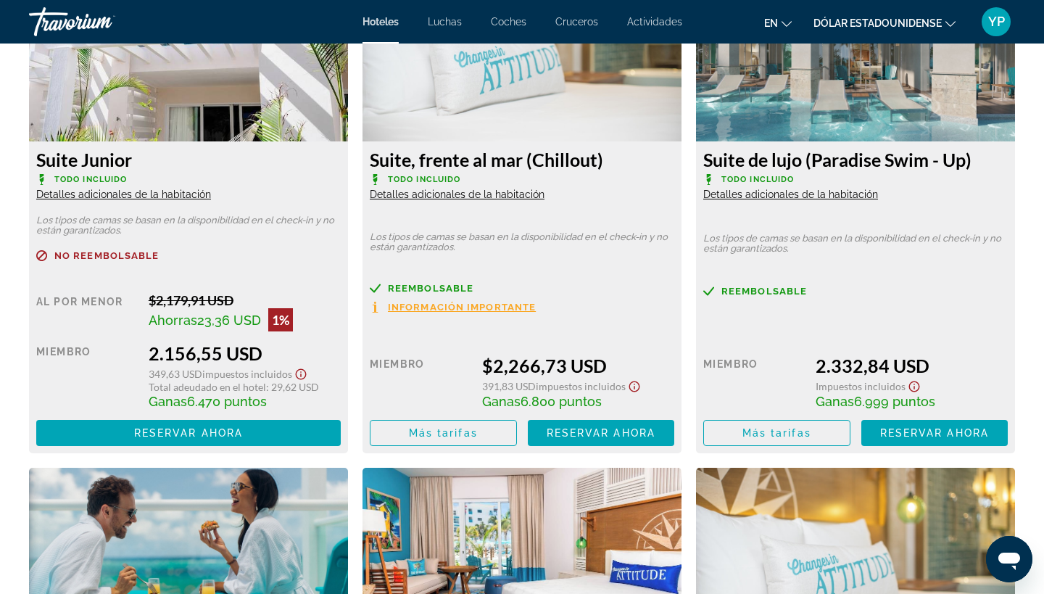
scroll to position [3116, 0]
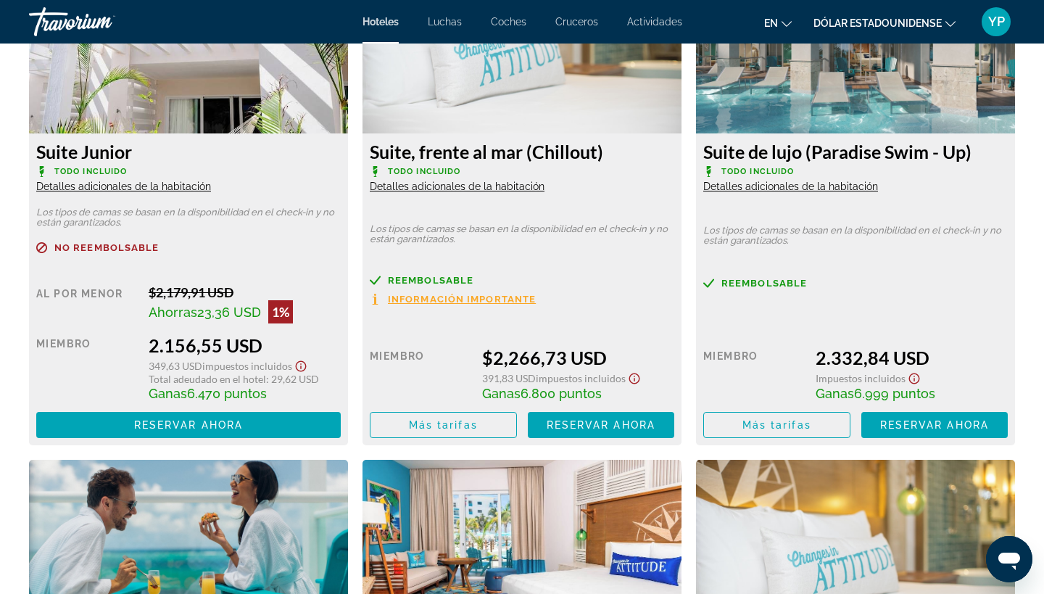
click at [520, 299] on span "Información importante" at bounding box center [462, 298] width 148 height 9
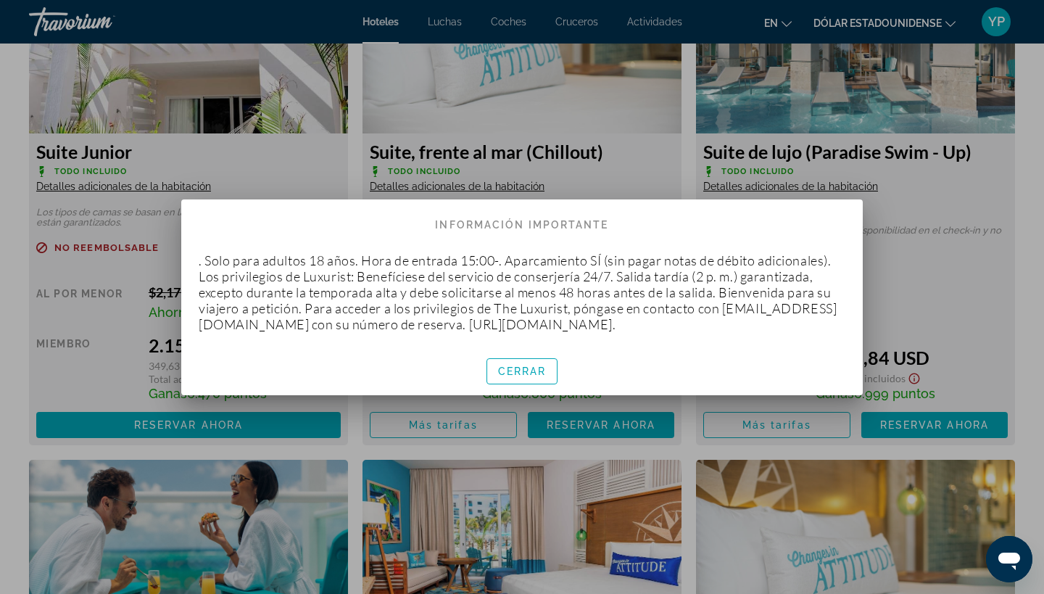
click at [582, 355] on div "CERRAR" at bounding box center [522, 371] width 682 height 49
drag, startPoint x: 565, startPoint y: 321, endPoint x: 732, endPoint y: 326, distance: 167.6
click at [733, 326] on p ". Solo para adultos 18 años. Hora de entrada 15:00-. Aparcamiento SÍ (sin pagar…" at bounding box center [522, 292] width 647 height 80
click at [718, 343] on div ". Solo para adultos 18 años. Hora de entrada 15:00-. Aparcamiento SÍ (sin pagar…" at bounding box center [522, 292] width 682 height 109
click at [548, 374] on span "button" at bounding box center [522, 371] width 70 height 35
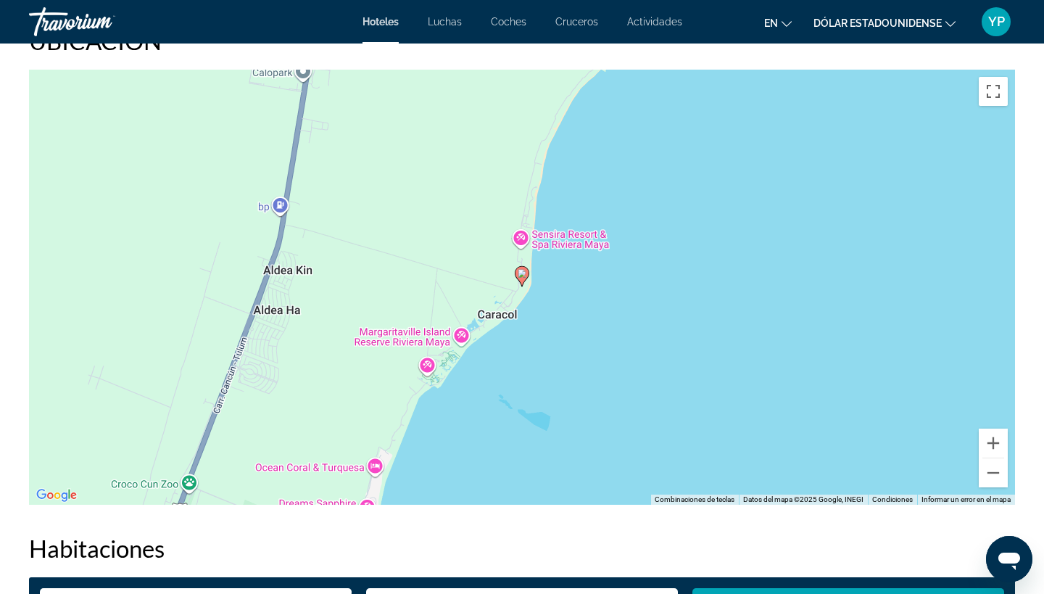
scroll to position [1425, 0]
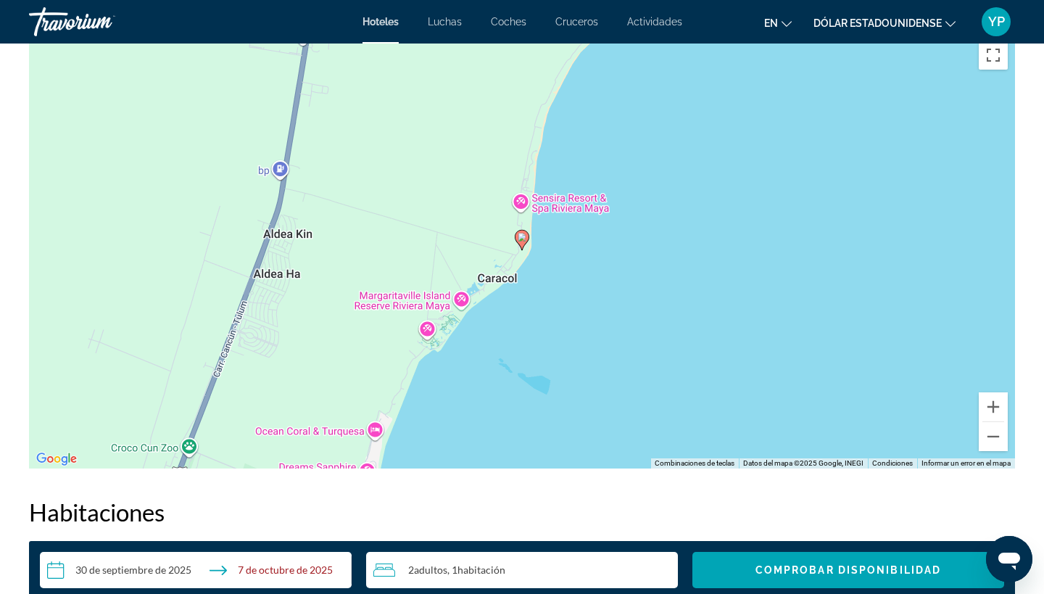
click at [524, 236] on image "Contenido principal" at bounding box center [522, 237] width 9 height 9
click at [996, 435] on button "Alejar" at bounding box center [993, 436] width 29 height 29
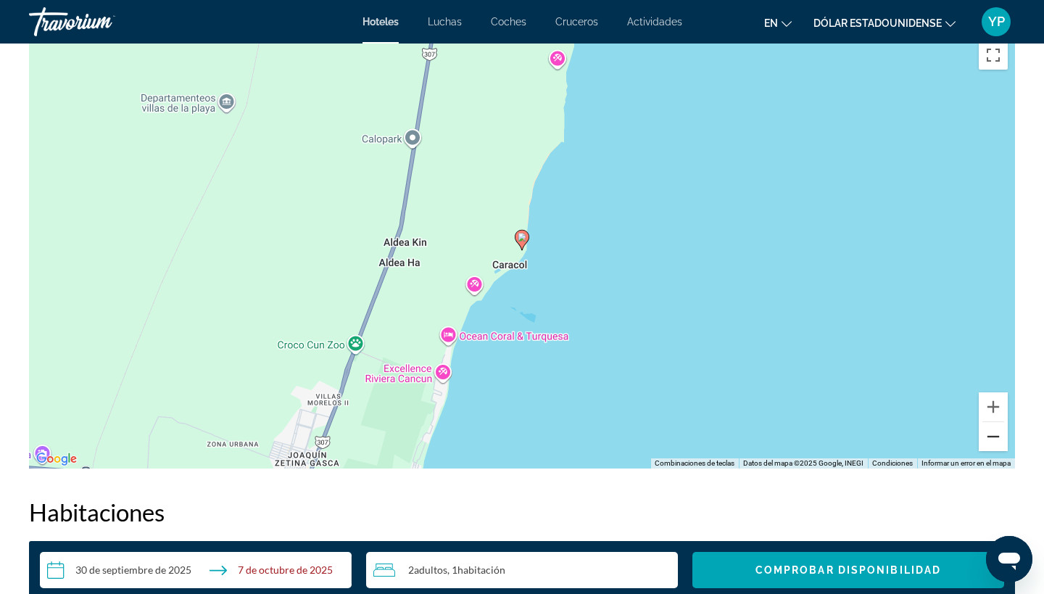
click at [996, 434] on button "Alejar" at bounding box center [993, 436] width 29 height 29
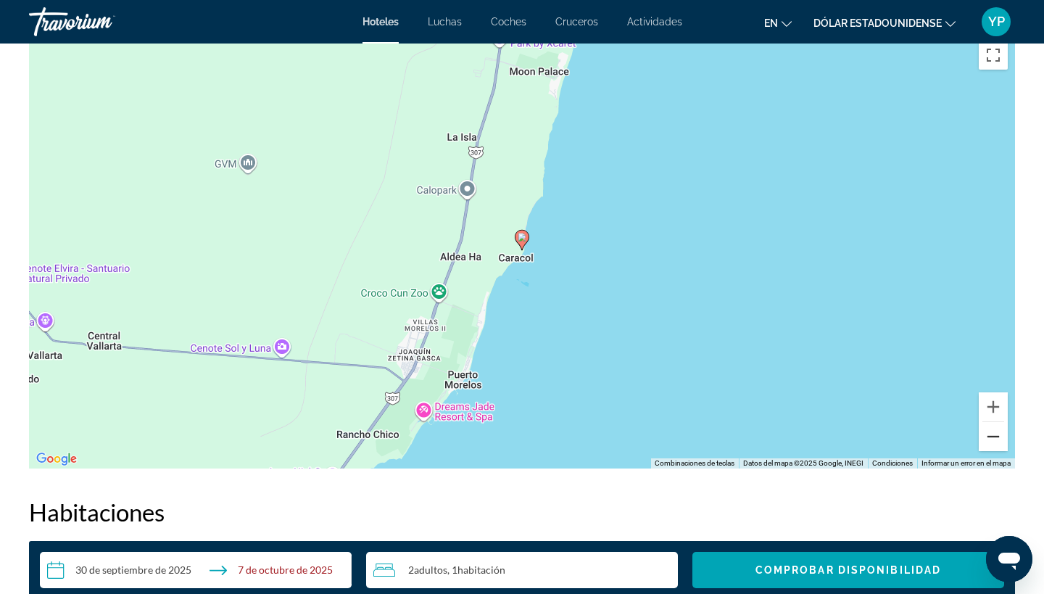
click at [996, 434] on button "Alejar" at bounding box center [993, 436] width 29 height 29
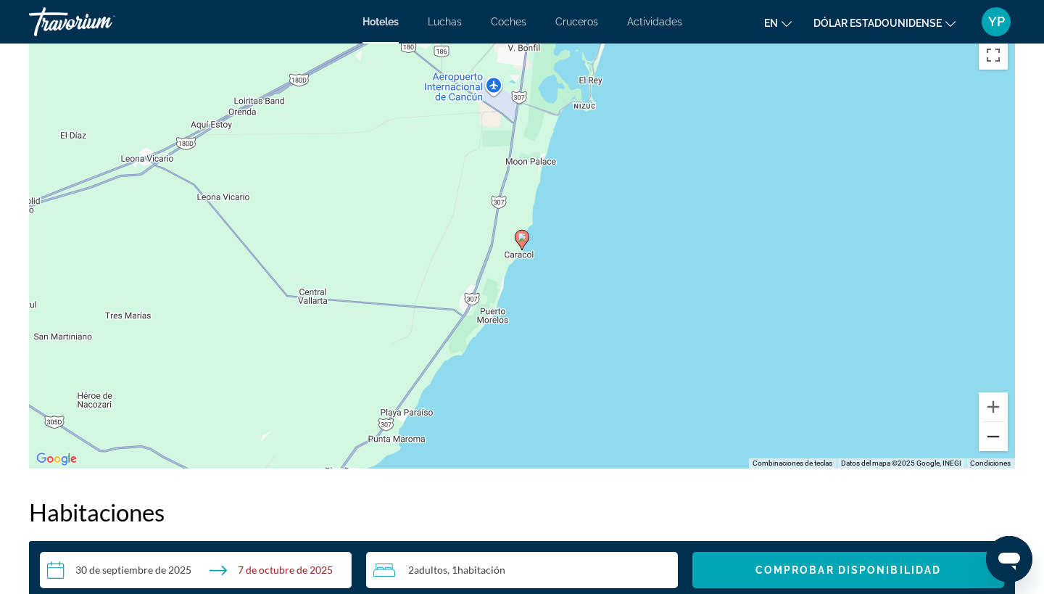
click at [997, 434] on button "Alejar" at bounding box center [993, 436] width 29 height 29
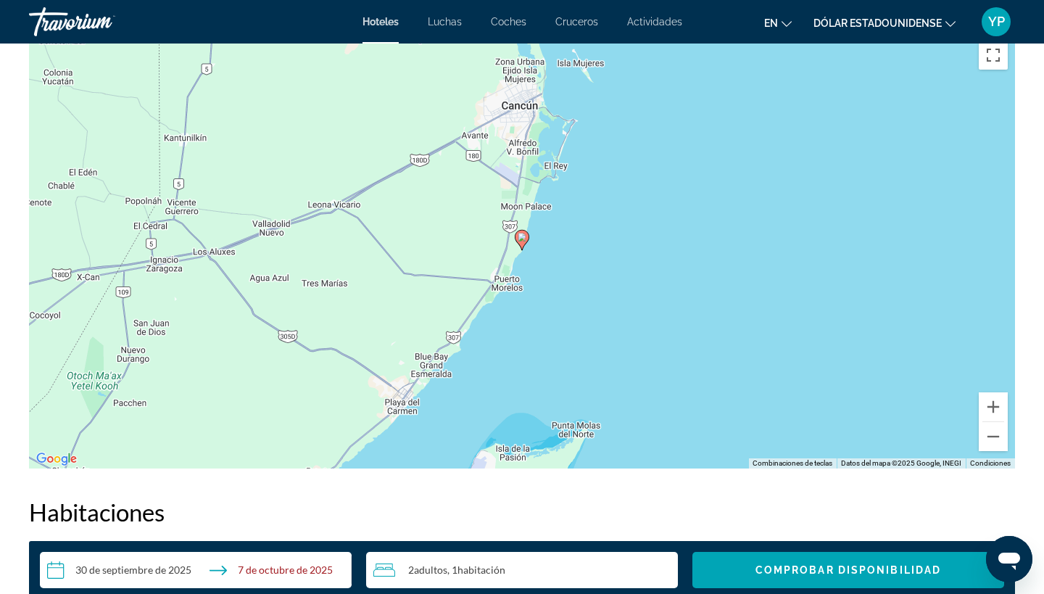
click at [521, 239] on image "Contenido principal" at bounding box center [522, 237] width 9 height 9
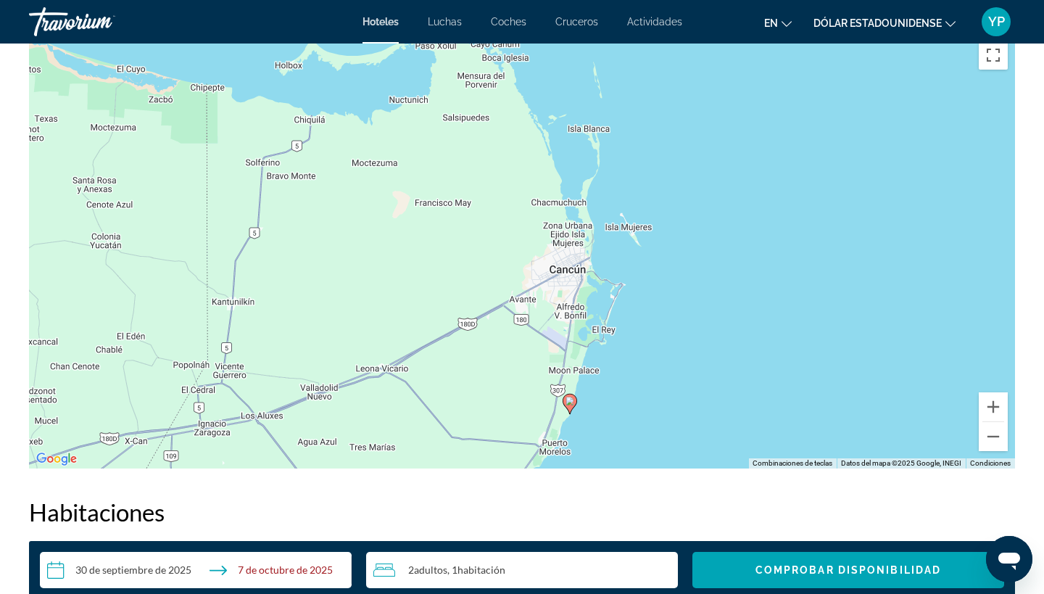
drag, startPoint x: 572, startPoint y: 115, endPoint x: 621, endPoint y: 281, distance: 172.3
click at [621, 281] on div "Para activar la función de arrastrar con el teclado, presiona Alt + Intro. Una …" at bounding box center [522, 250] width 986 height 435
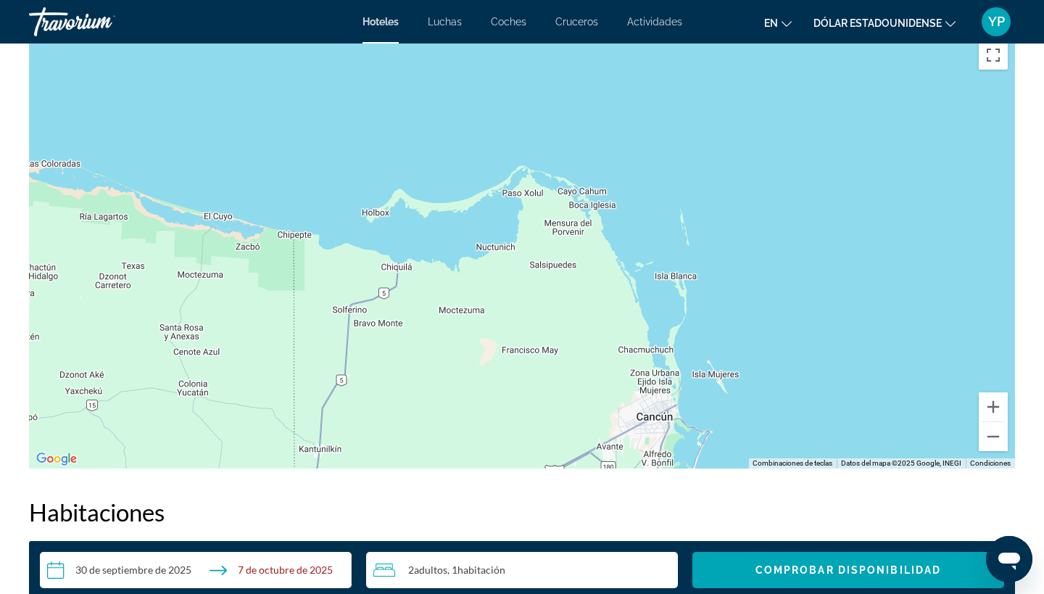
drag, startPoint x: 539, startPoint y: 65, endPoint x: 627, endPoint y: 214, distance: 173.2
click at [627, 215] on div "Para activar la función de arrastrar con el teclado, presiona Alt + Intro. Una …" at bounding box center [522, 250] width 986 height 435
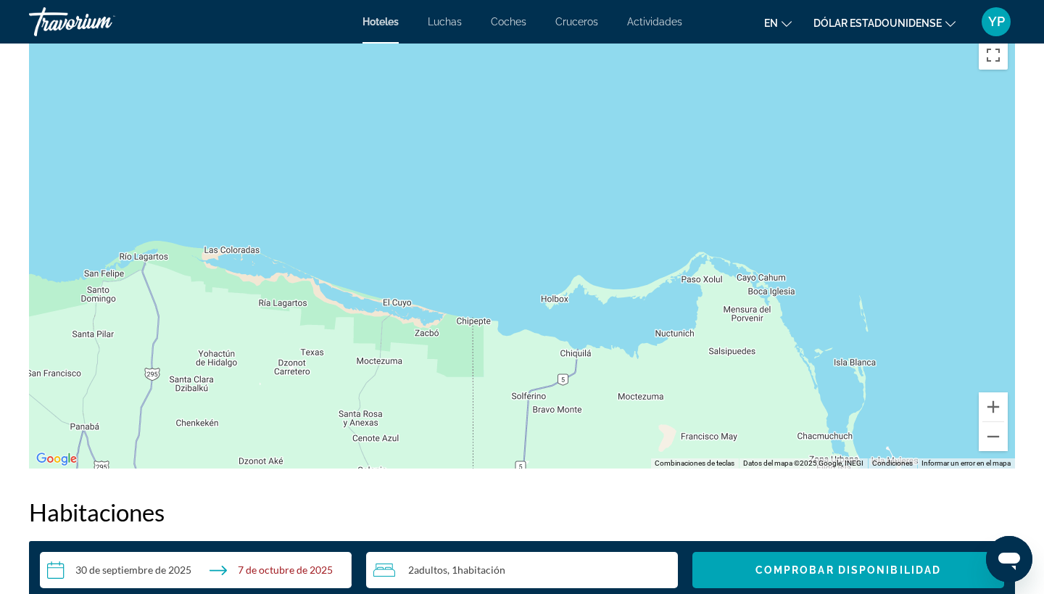
drag, startPoint x: 297, startPoint y: 141, endPoint x: 477, endPoint y: 224, distance: 198.9
click at [477, 226] on div "Para activar la función de arrastrar con el teclado, presiona Alt + Intro. Una …" at bounding box center [522, 250] width 986 height 435
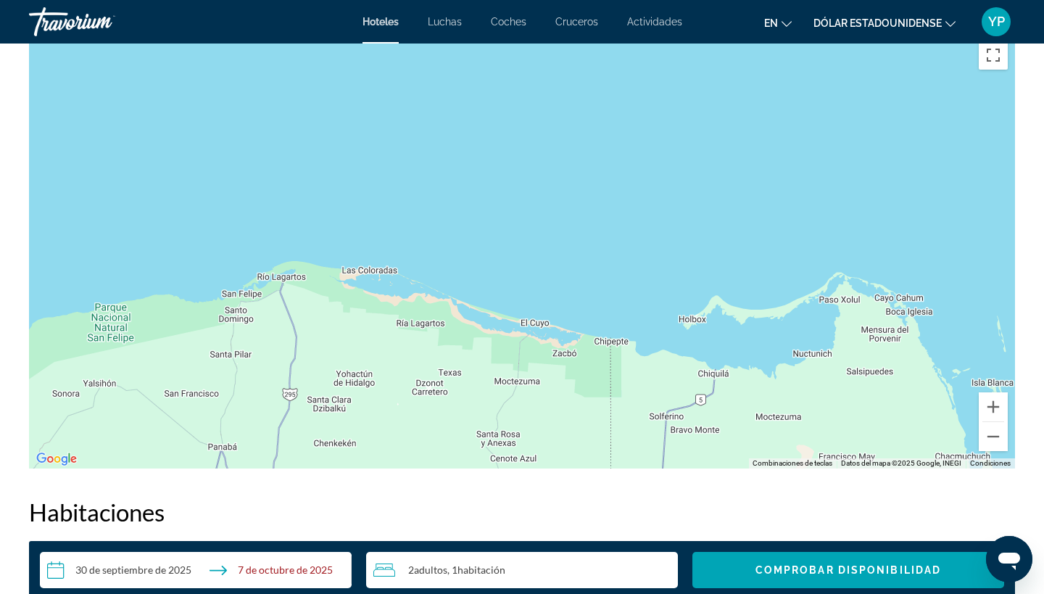
drag, startPoint x: 110, startPoint y: 195, endPoint x: 249, endPoint y: 215, distance: 140.7
click at [249, 215] on div "Para activar la función de arrastrar con el teclado, presiona Alt + Intro. Una …" at bounding box center [522, 250] width 986 height 435
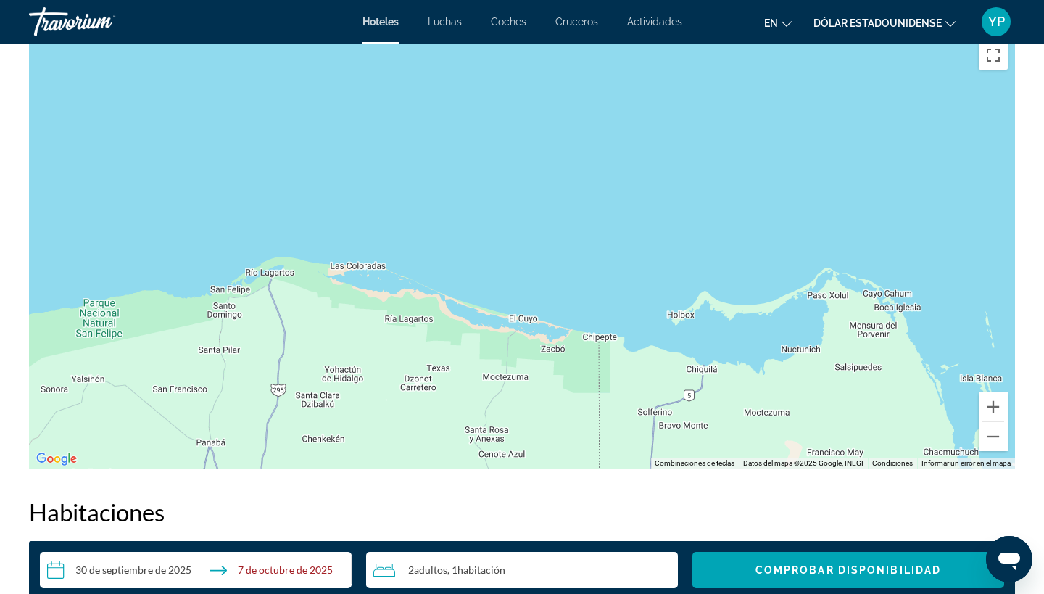
drag, startPoint x: 194, startPoint y: 260, endPoint x: 183, endPoint y: 256, distance: 12.2
click at [183, 256] on div "Para activar la función de arrastrar con el teclado, presiona Alt + Intro. Una …" at bounding box center [522, 250] width 986 height 435
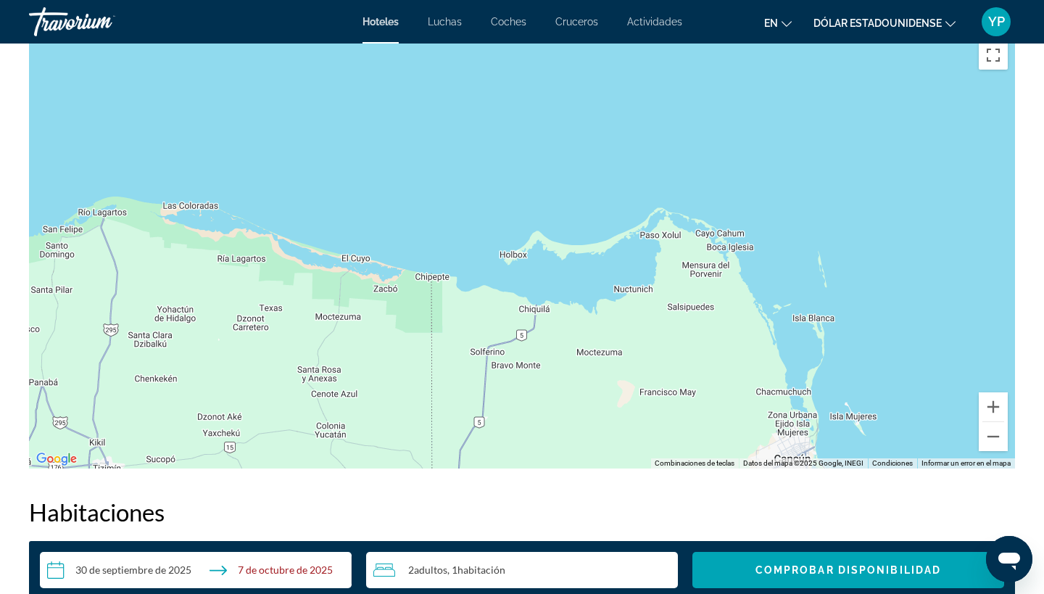
drag, startPoint x: 473, startPoint y: 327, endPoint x: 293, endPoint y: 255, distance: 193.9
click at [293, 255] on div "Para activar la función de arrastrar con el teclado, presiona Alt + Intro. Una …" at bounding box center [522, 250] width 986 height 435
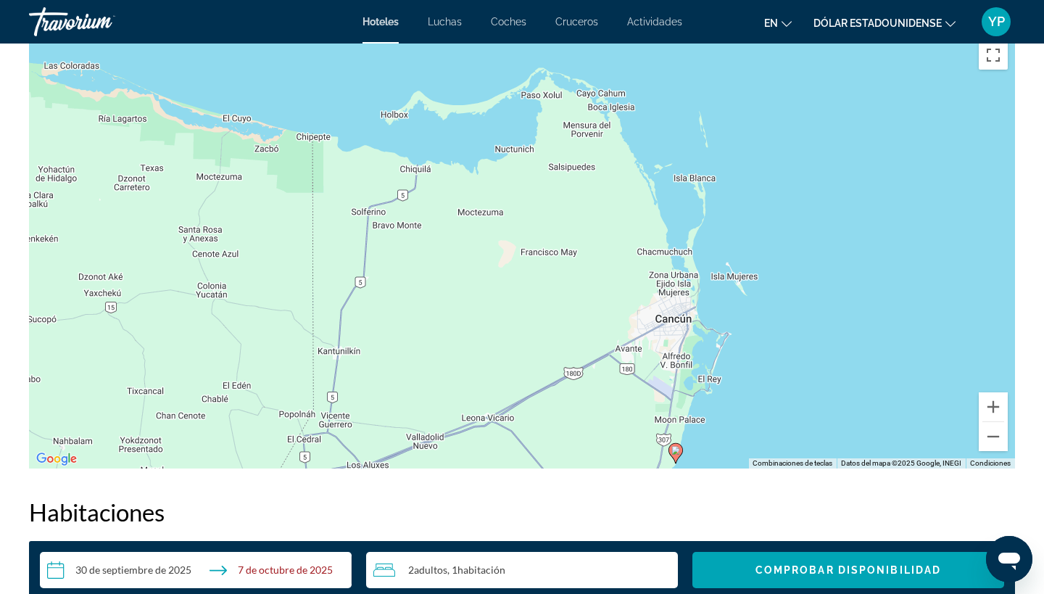
drag, startPoint x: 518, startPoint y: 349, endPoint x: 418, endPoint y: 220, distance: 163.2
click at [418, 220] on div "Para activar la función de arrastrar con el teclado, presiona Alt + Intro. Una …" at bounding box center [522, 250] width 986 height 435
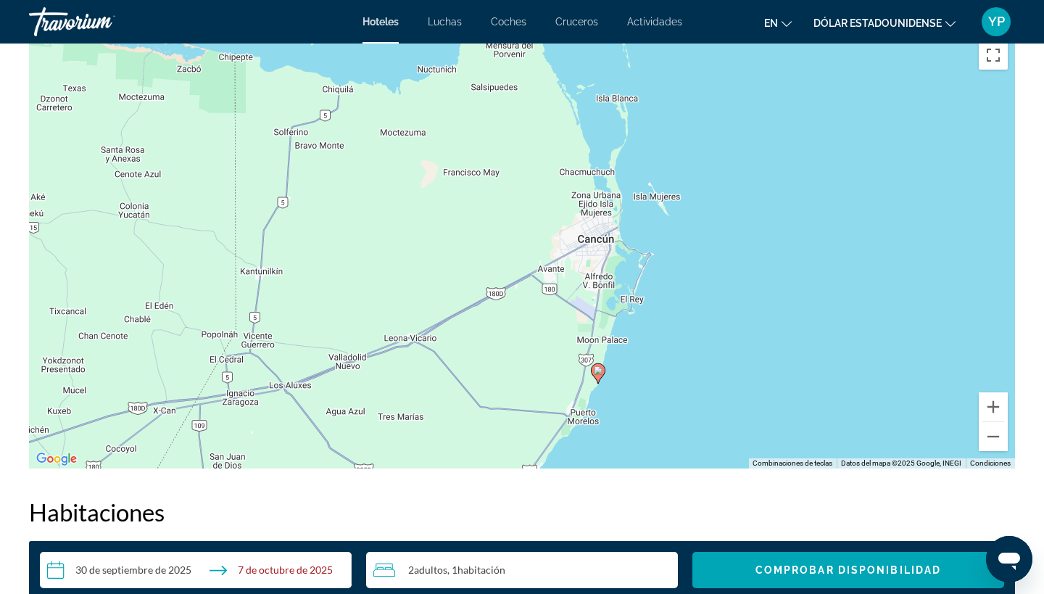
drag, startPoint x: 459, startPoint y: 264, endPoint x: 386, endPoint y: 183, distance: 108.8
click at [386, 183] on div "Para activar la función de arrastrar con el teclado, presiona Alt + Intro. Una …" at bounding box center [522, 250] width 986 height 435
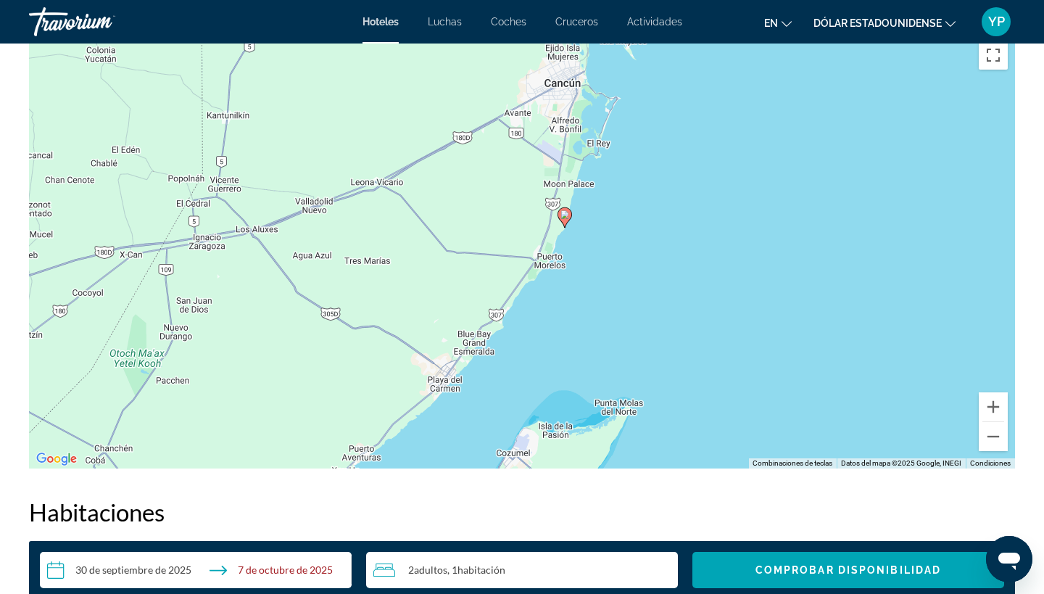
drag, startPoint x: 502, startPoint y: 344, endPoint x: 470, endPoint y: 186, distance: 161.3
click at [470, 186] on div "Para activar la función de arrastrar con el teclado, presiona Alt + Intro. Una …" at bounding box center [522, 250] width 986 height 435
